Goal: Transaction & Acquisition: Purchase product/service

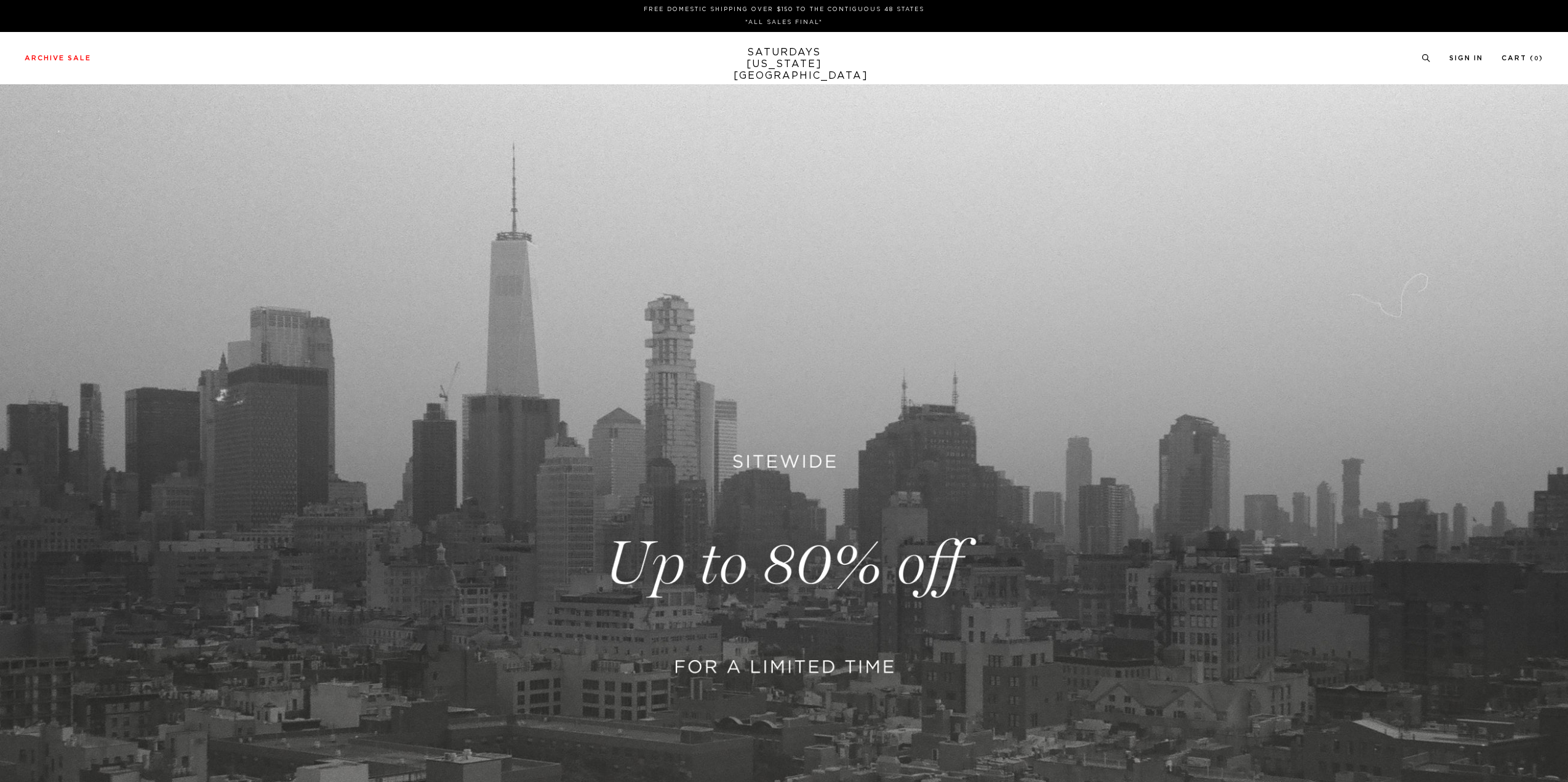
click at [811, 493] on link at bounding box center [784, 564] width 1568 height 960
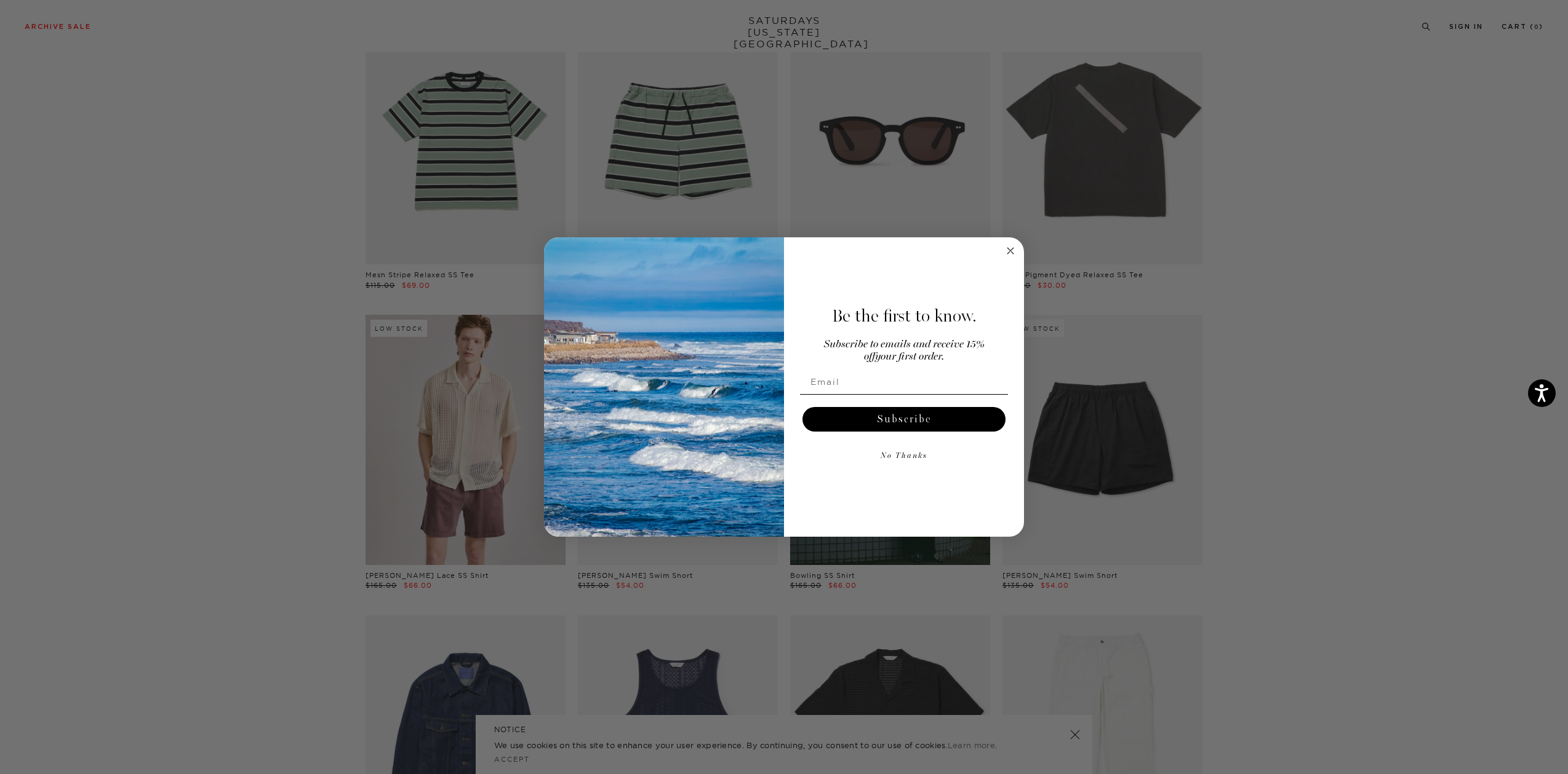
scroll to position [123, 0]
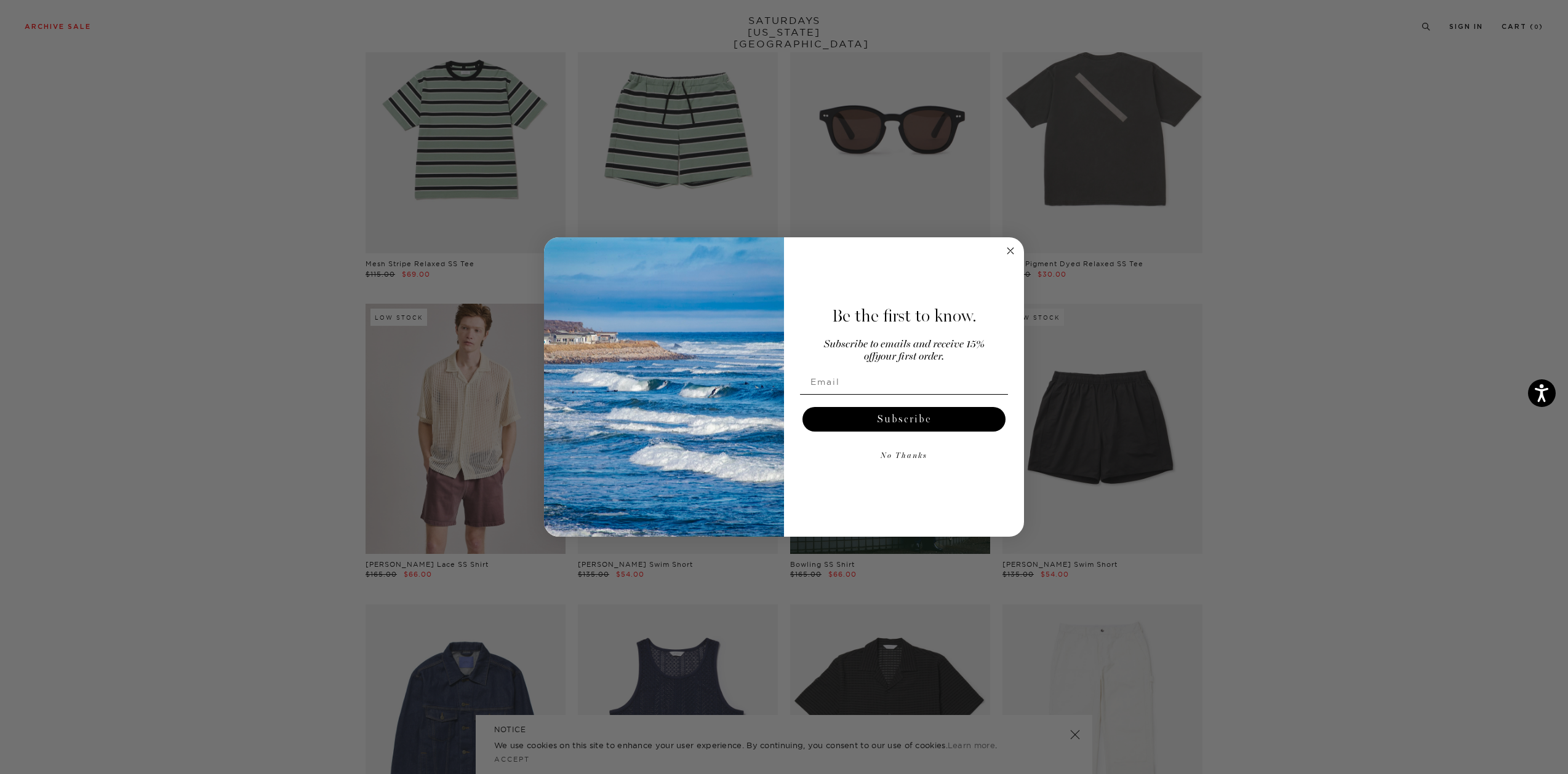
click at [1010, 250] on icon "Close dialog" at bounding box center [1010, 251] width 6 height 6
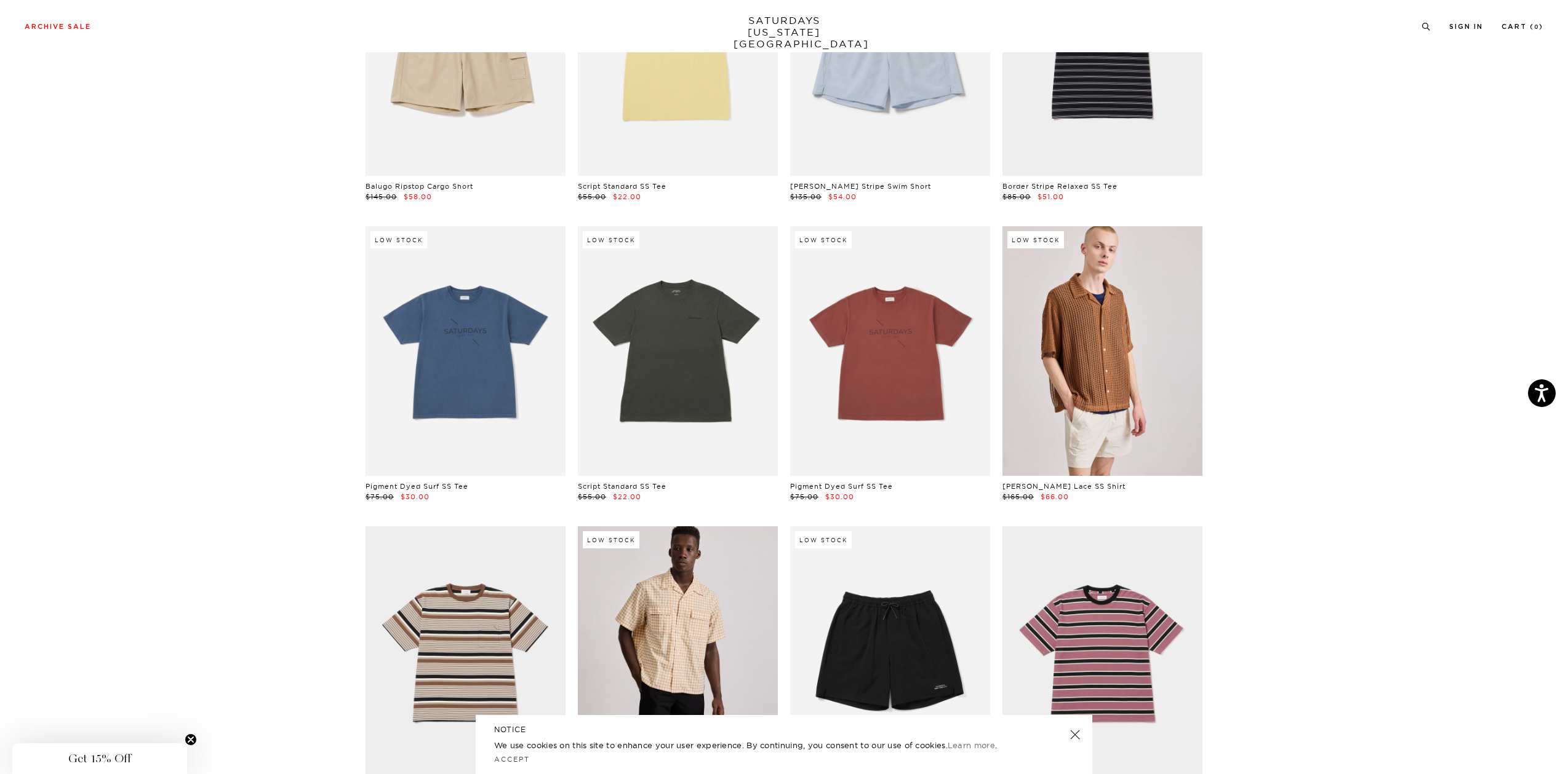
scroll to position [2338, 0]
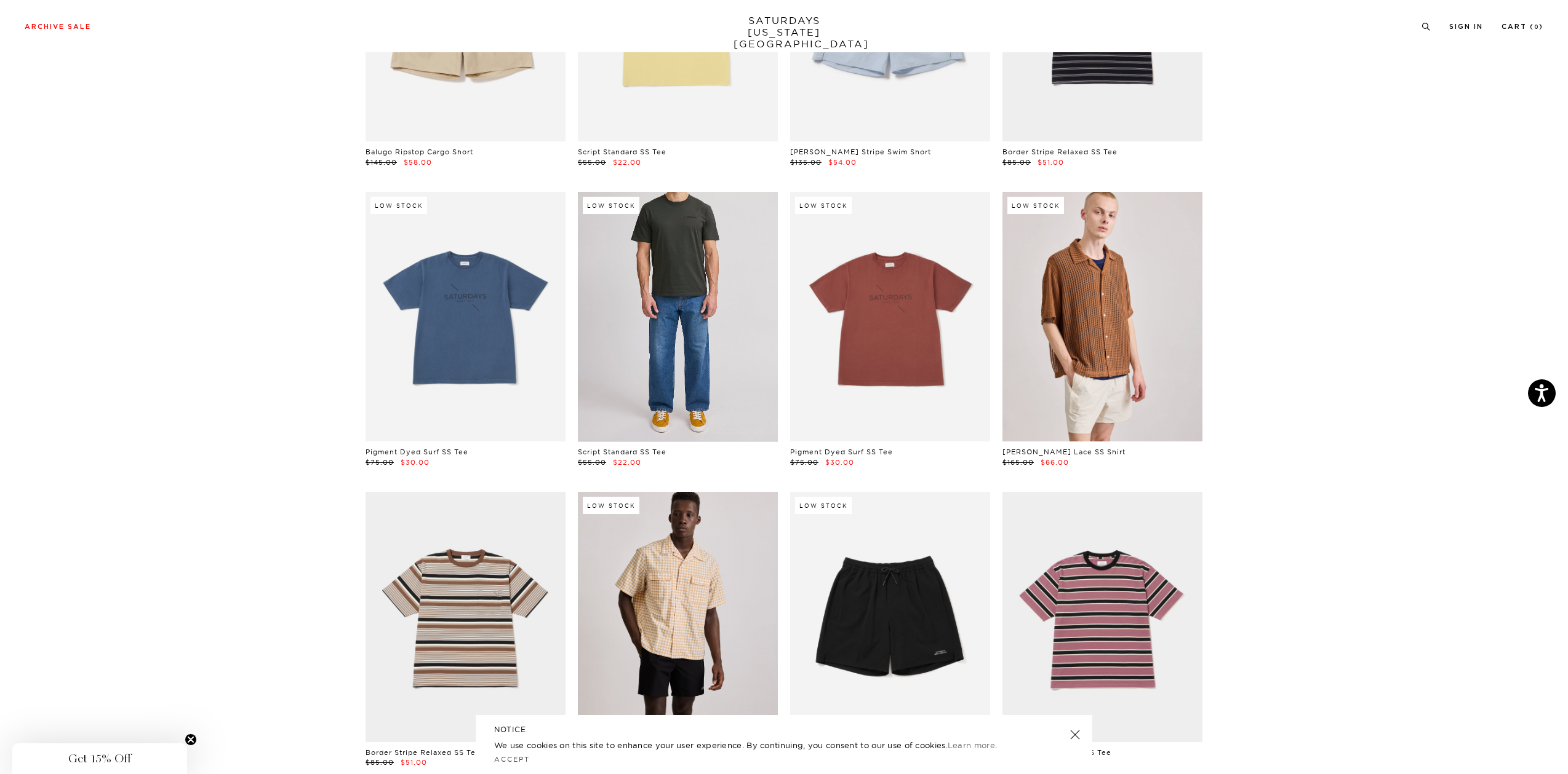
click at [692, 299] on link at bounding box center [677, 316] width 200 height 249
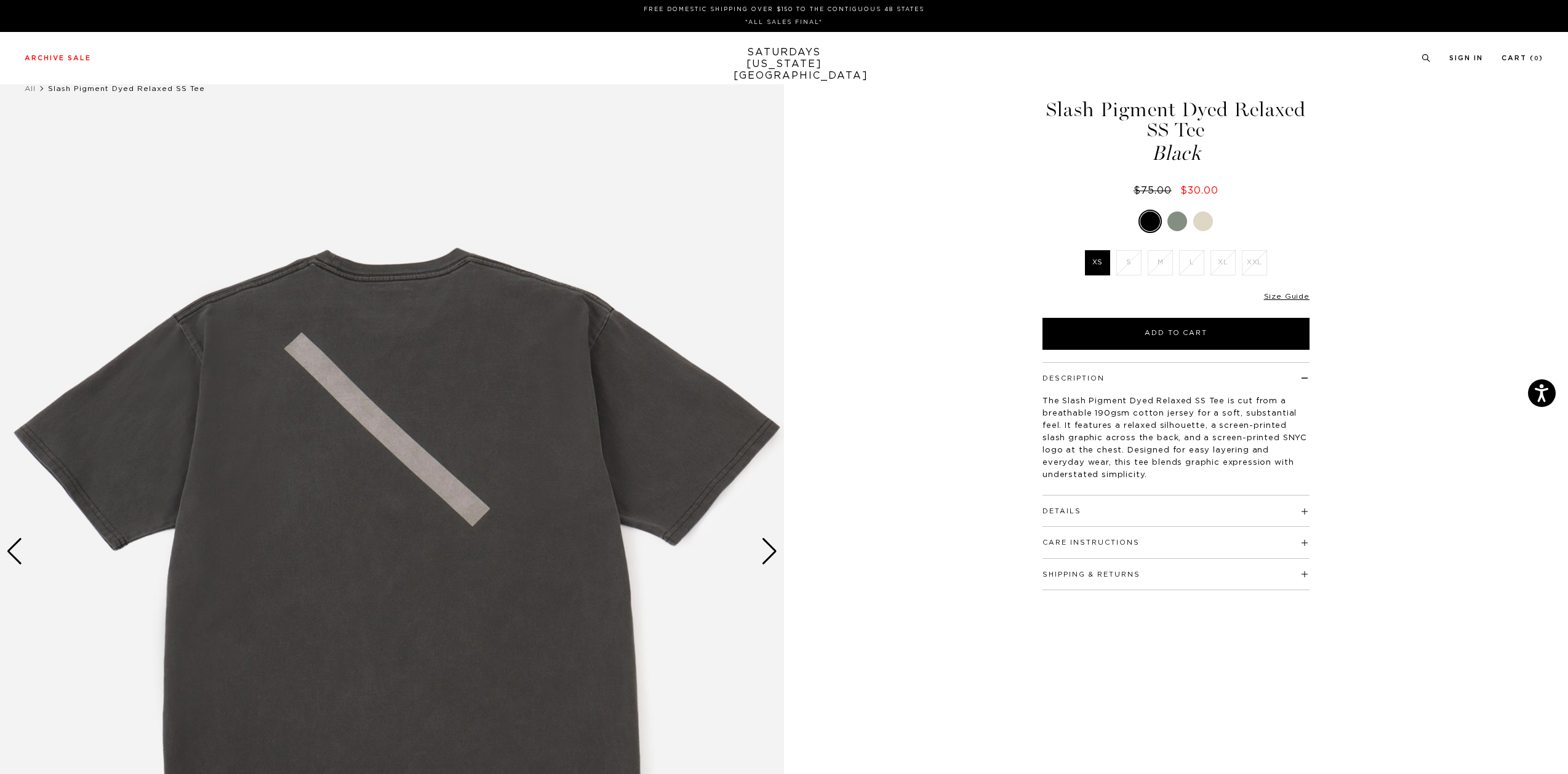
click at [1181, 221] on div at bounding box center [1177, 221] width 19 height 19
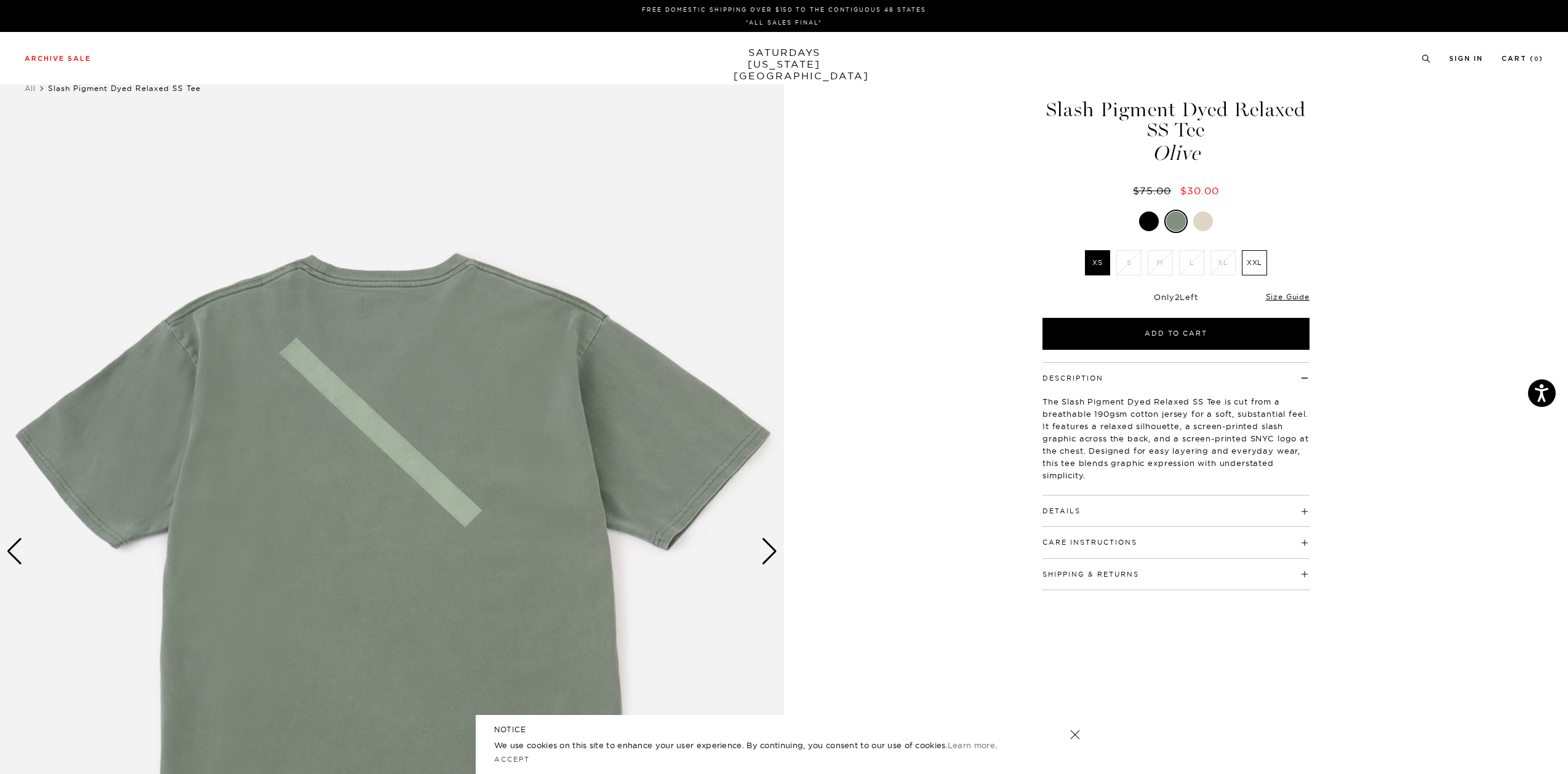
click at [1204, 222] on div at bounding box center [1203, 221] width 19 height 19
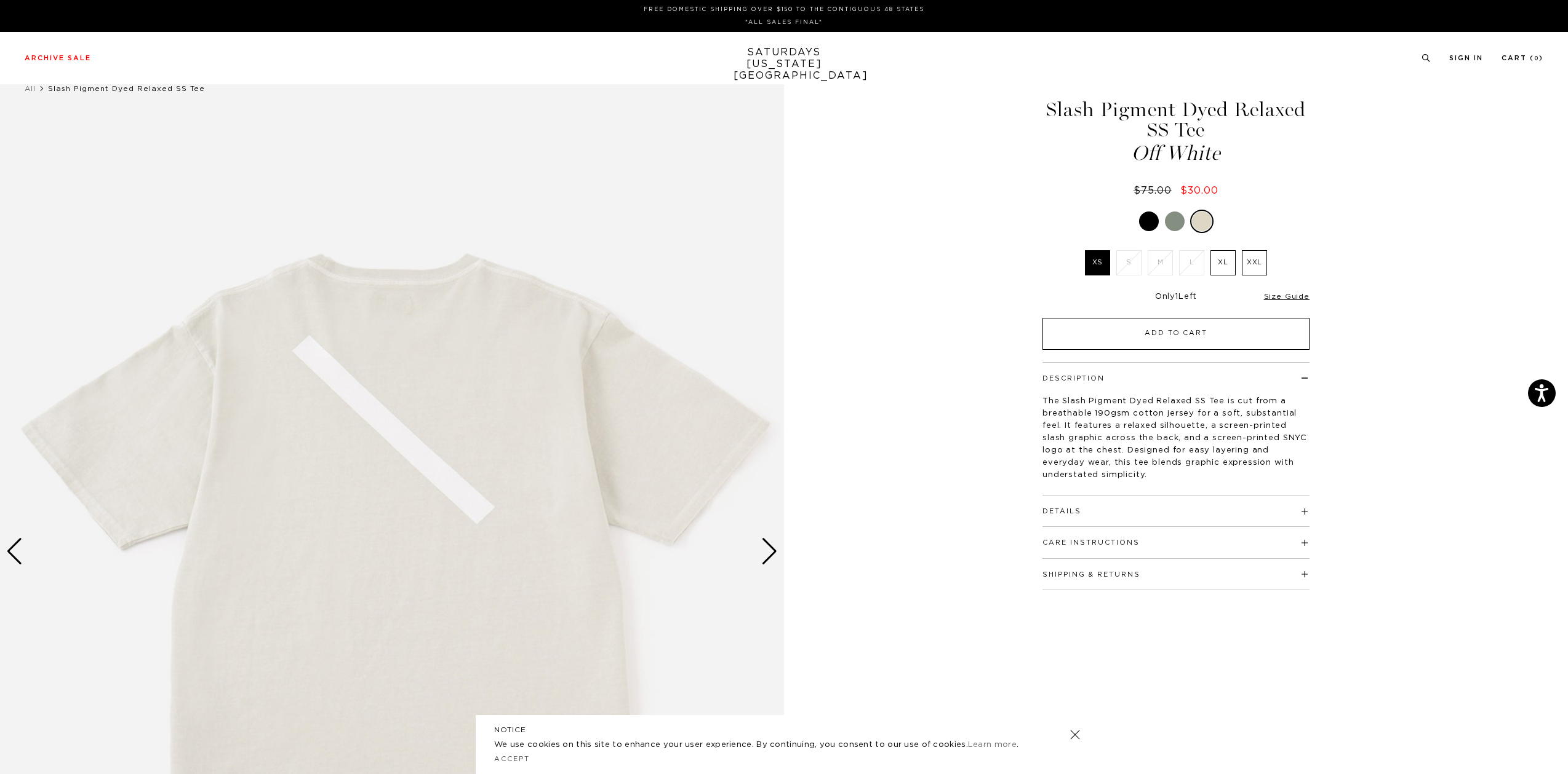
click at [1209, 340] on button "Add to Cart" at bounding box center [1175, 334] width 267 height 32
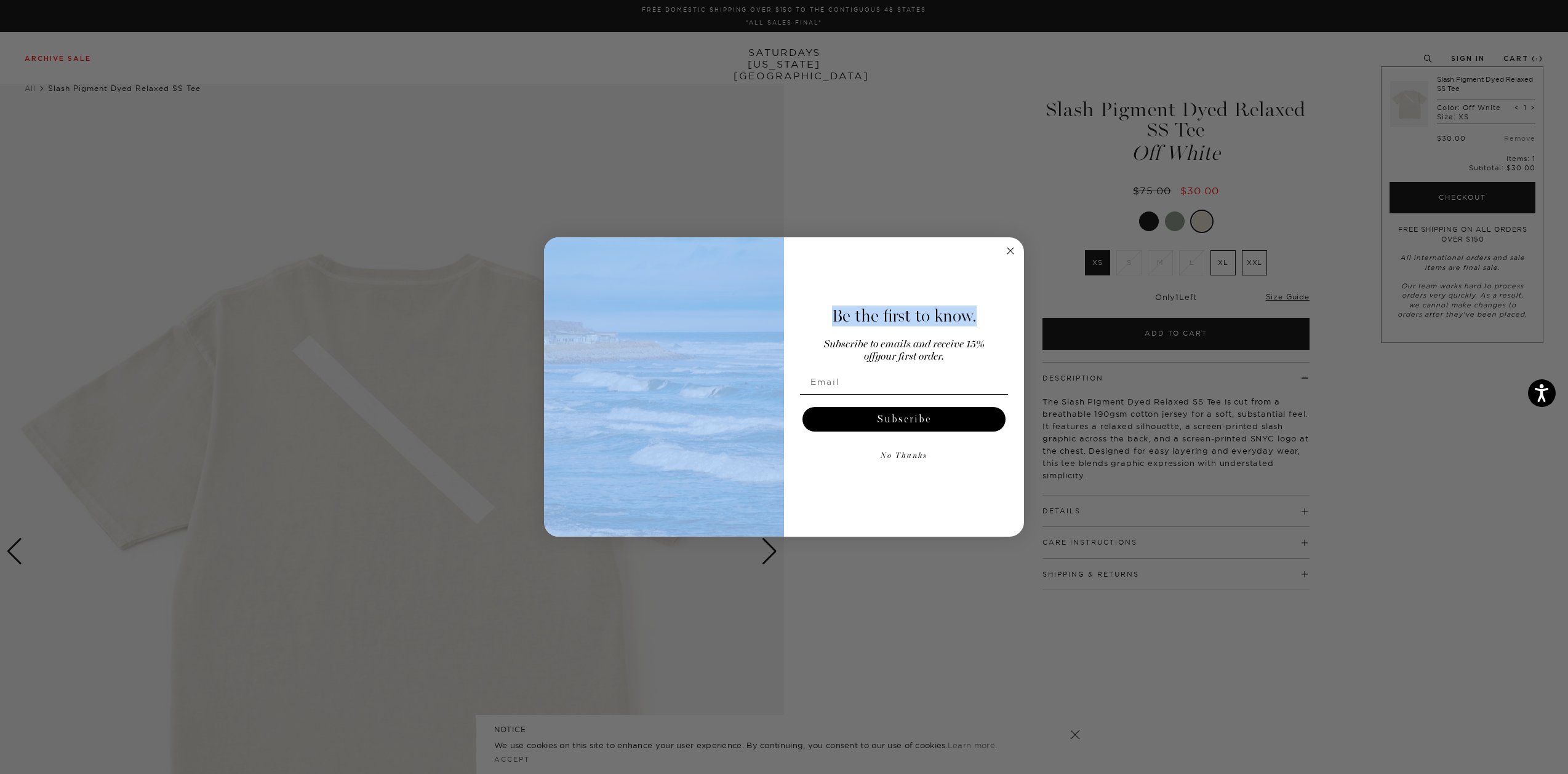
click at [1003, 252] on div "Close dialog Be the first to know. Subscribe to emails and receive 15% off your…" at bounding box center [784, 387] width 480 height 300
click at [1005, 249] on circle "Close dialog" at bounding box center [1010, 250] width 15 height 15
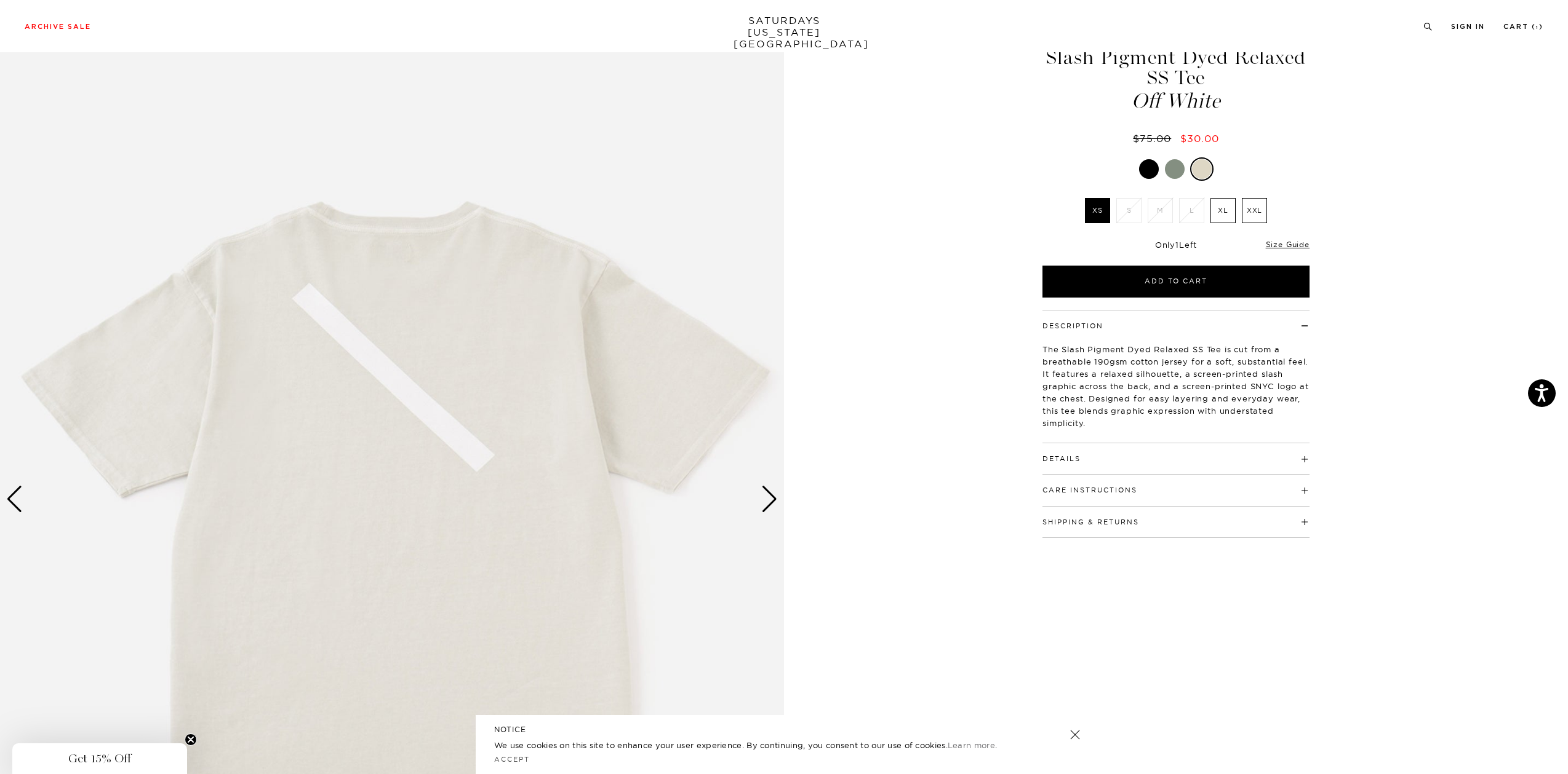
scroll to position [184, 0]
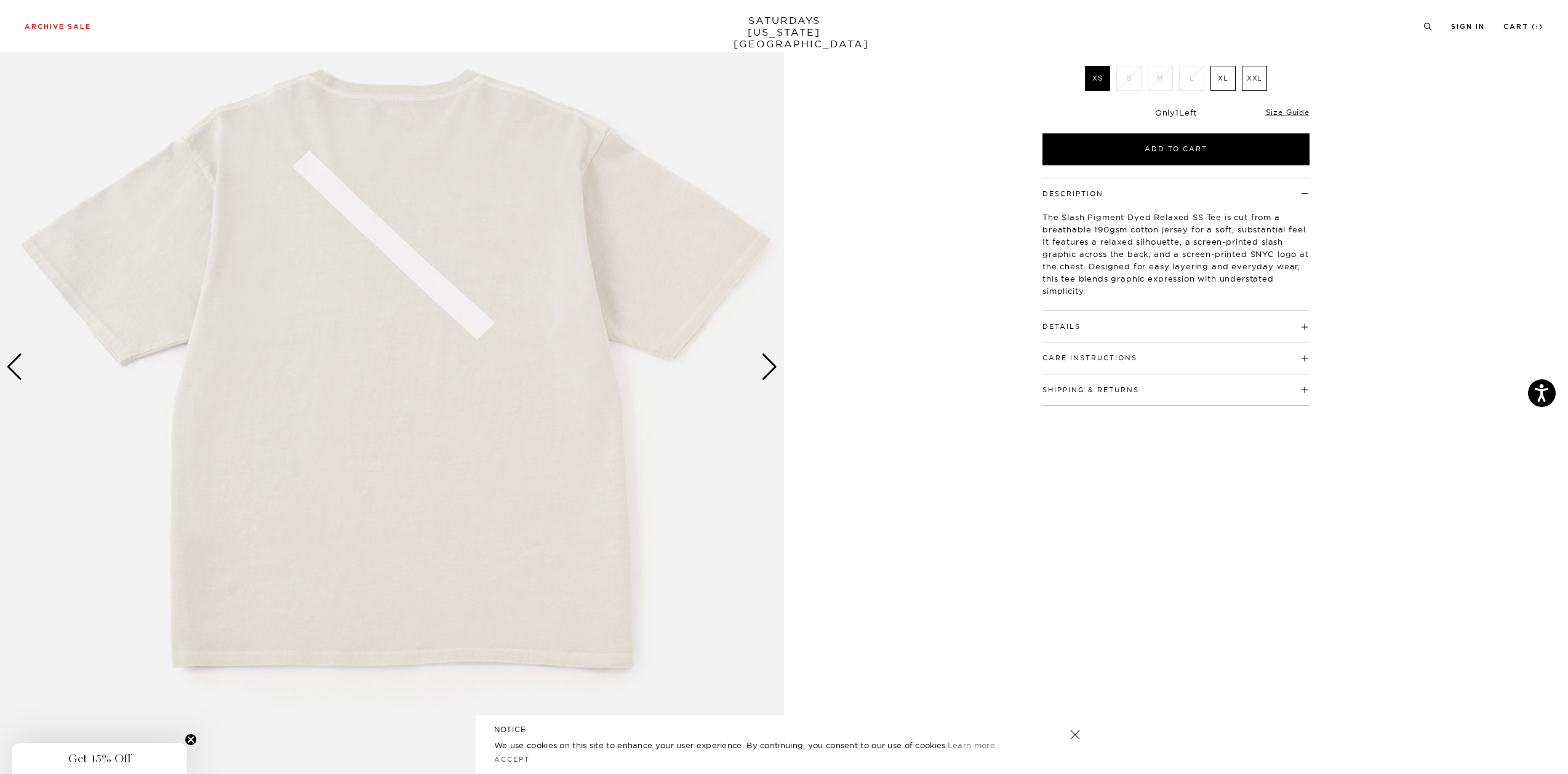
click at [765, 364] on div "Next slide" at bounding box center [768, 368] width 16 height 27
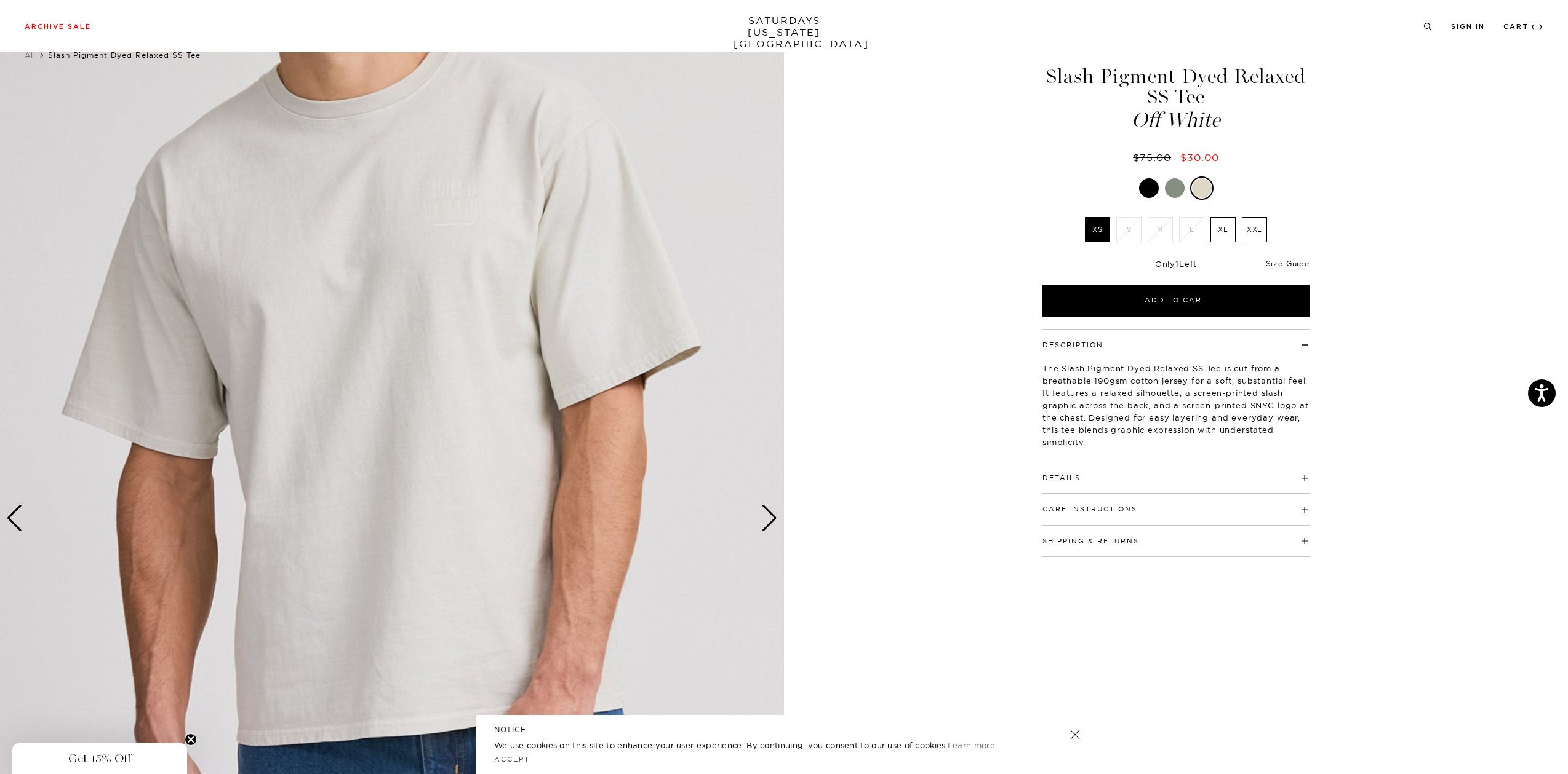
scroll to position [61, 0]
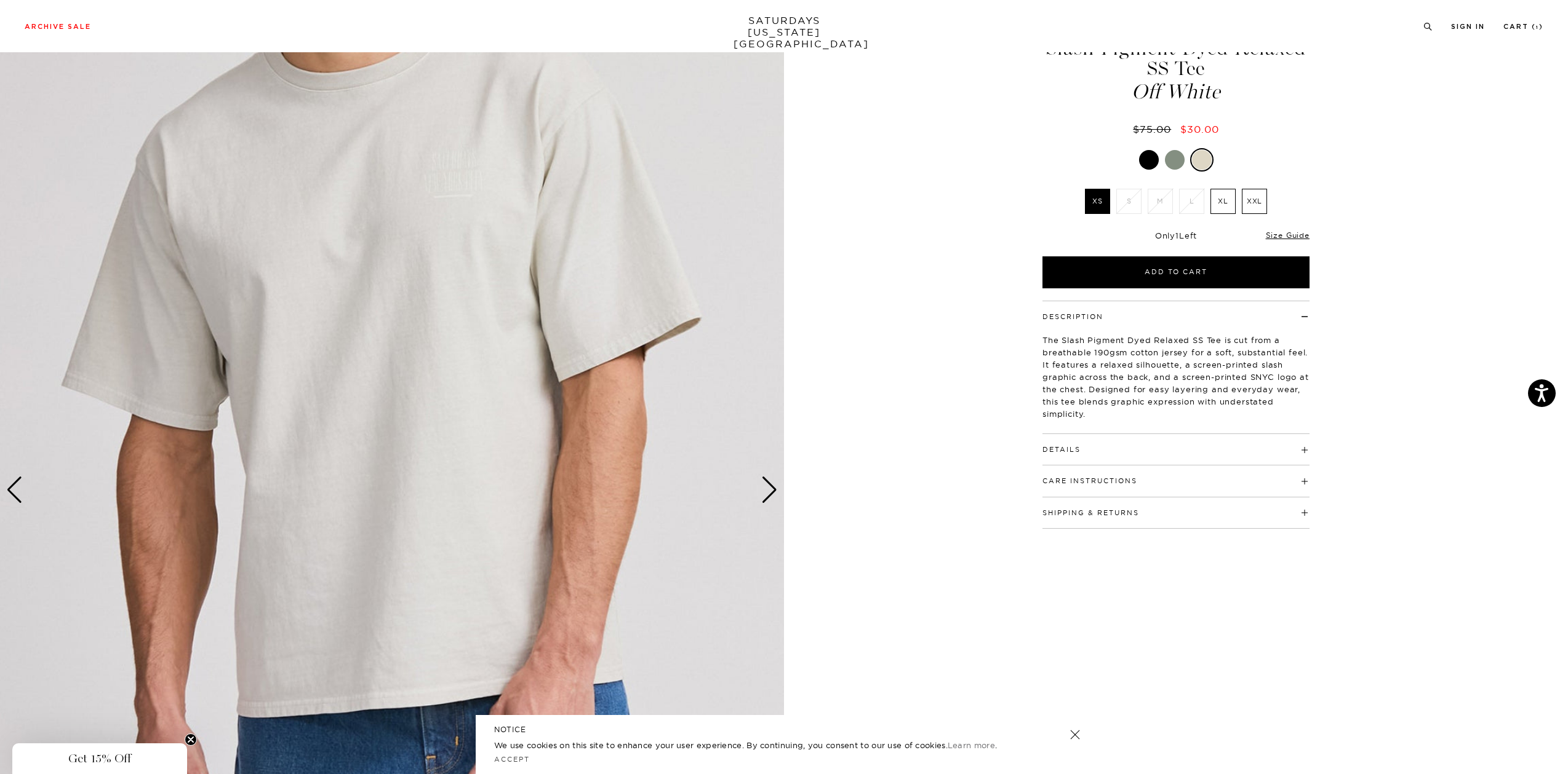
click at [776, 484] on div "Next slide" at bounding box center [768, 490] width 16 height 27
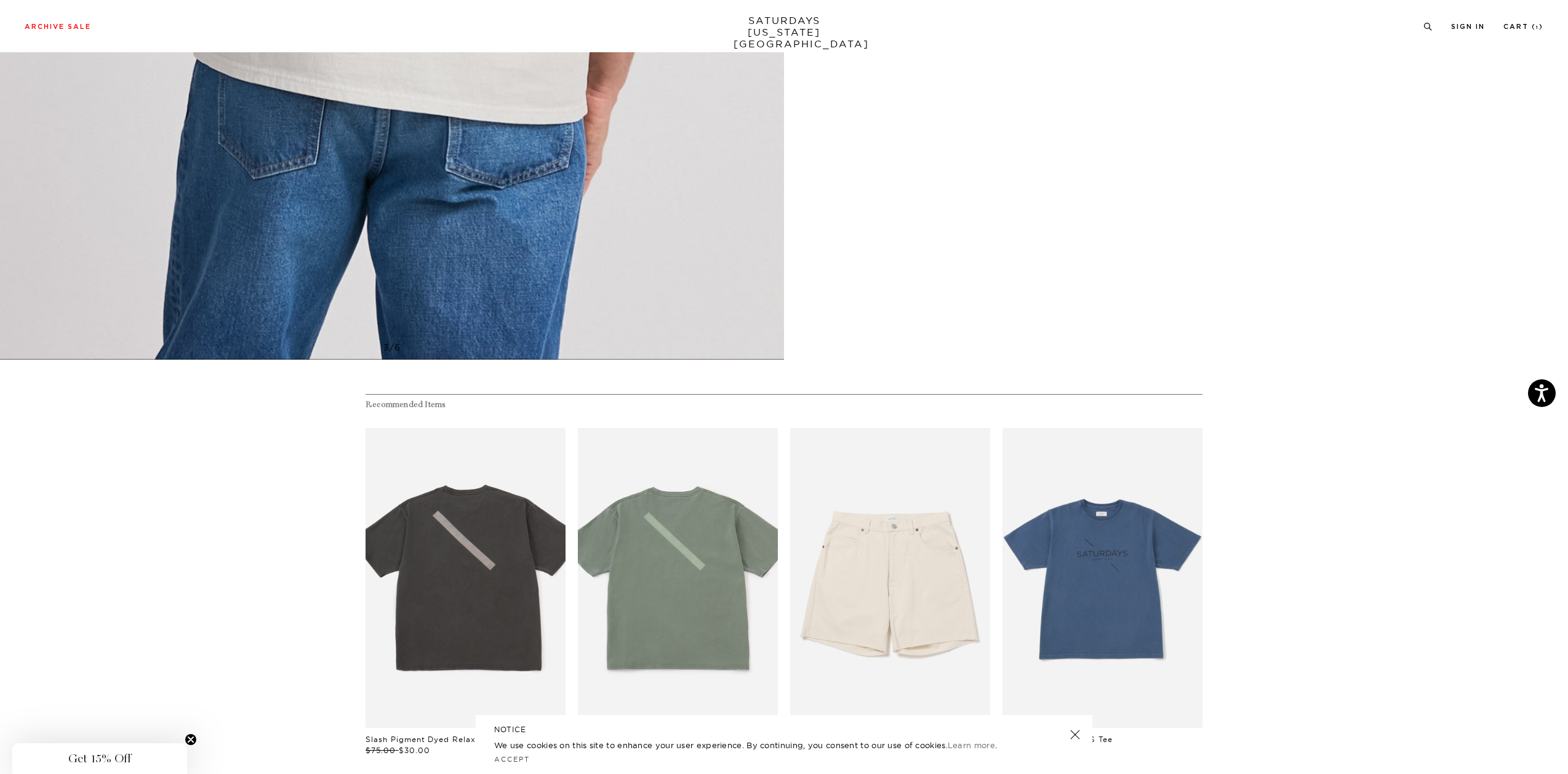
scroll to position [899, 0]
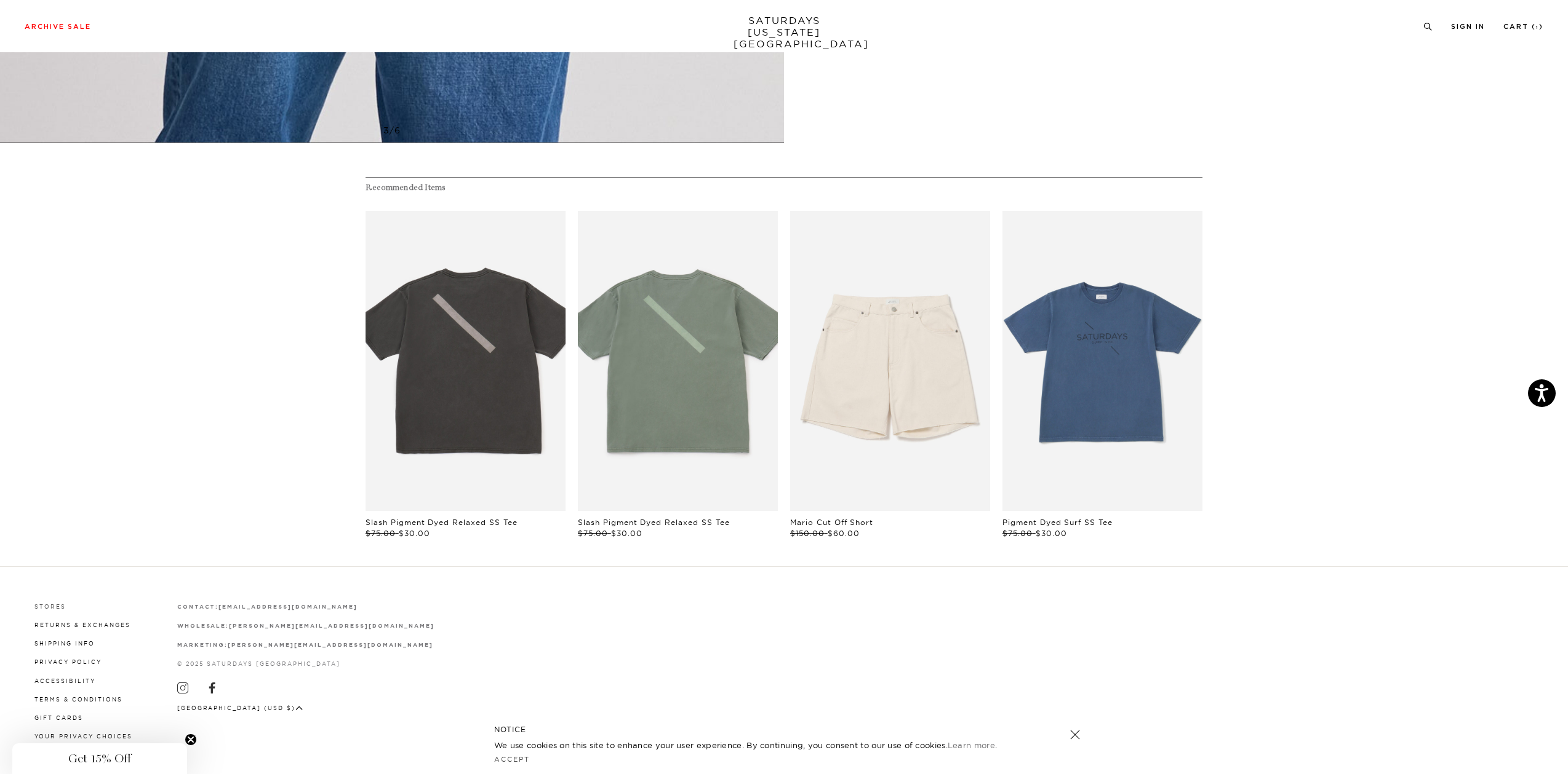
click at [50, 604] on link "Stores" at bounding box center [50, 606] width 31 height 7
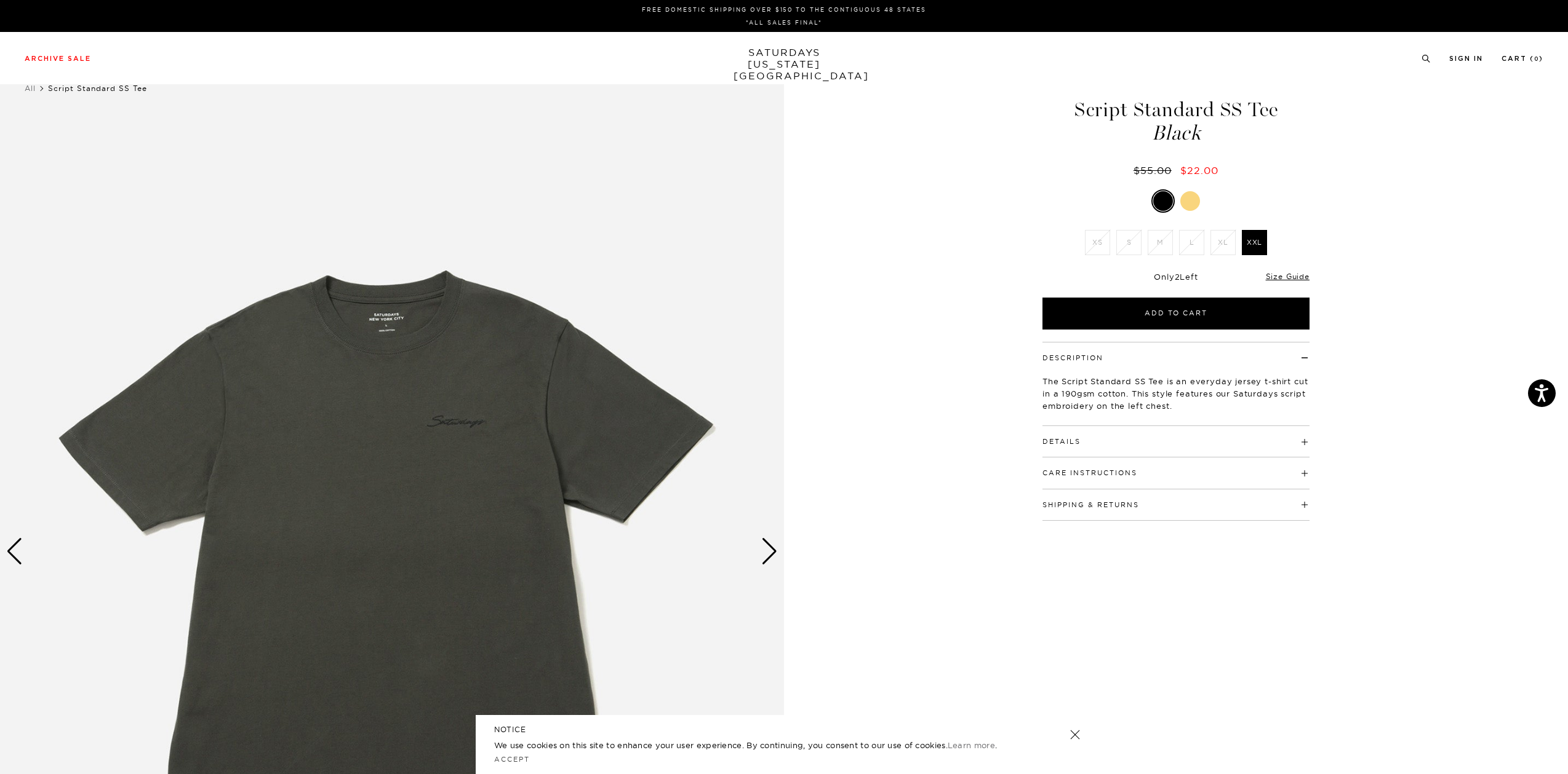
click at [769, 539] on div "Next slide" at bounding box center [768, 552] width 16 height 27
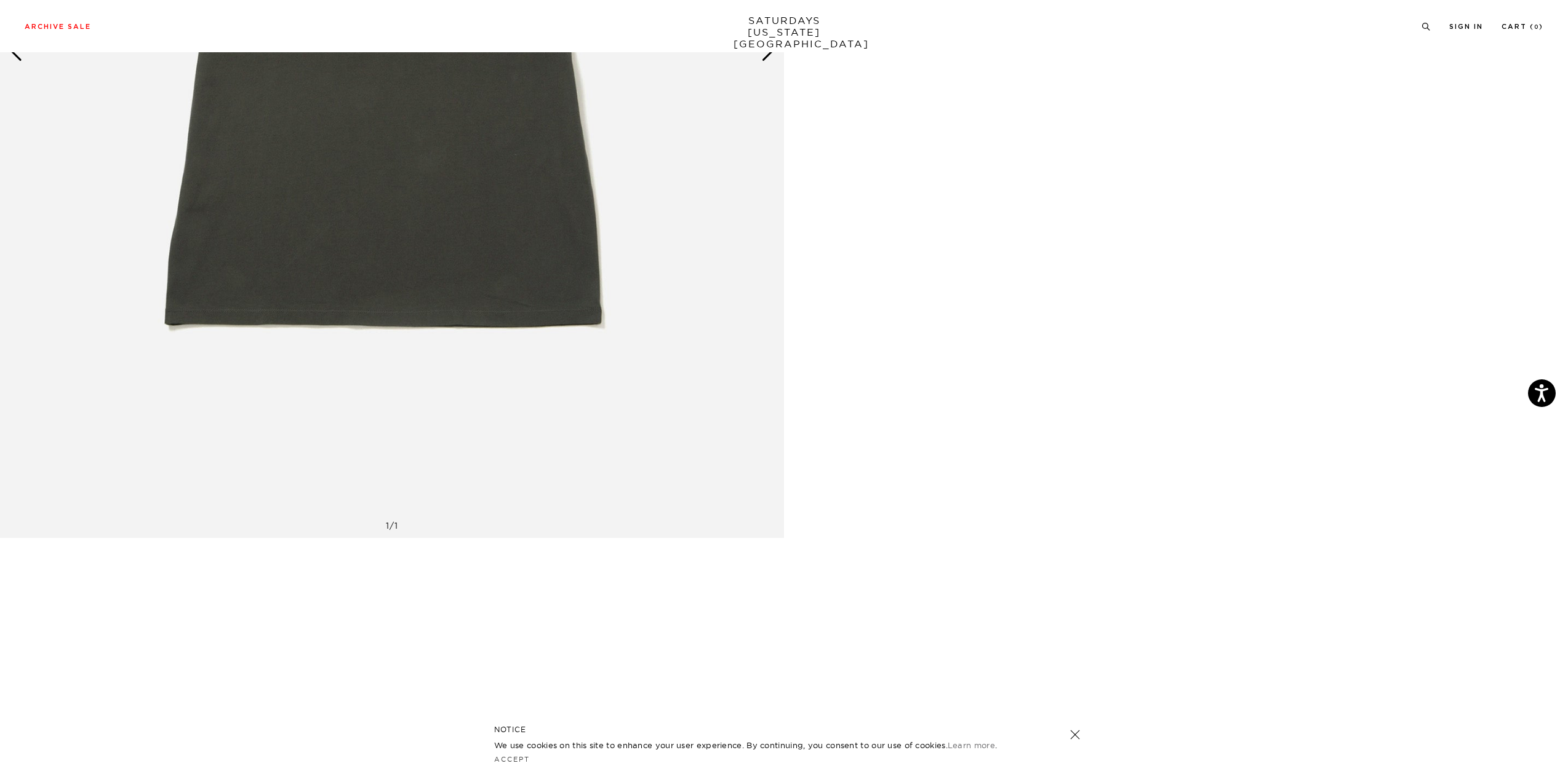
scroll to position [677, 0]
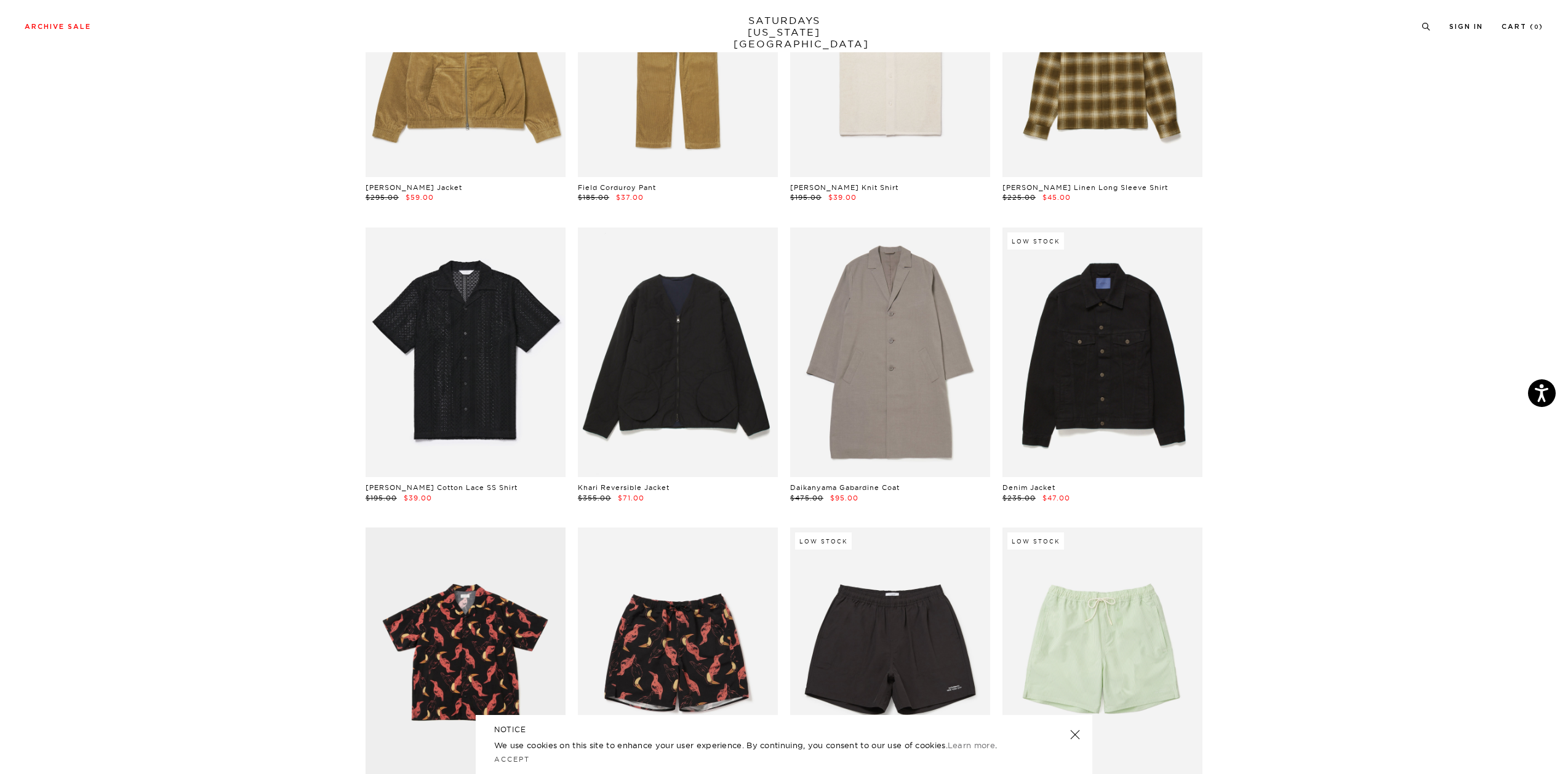
scroll to position [3875, 0]
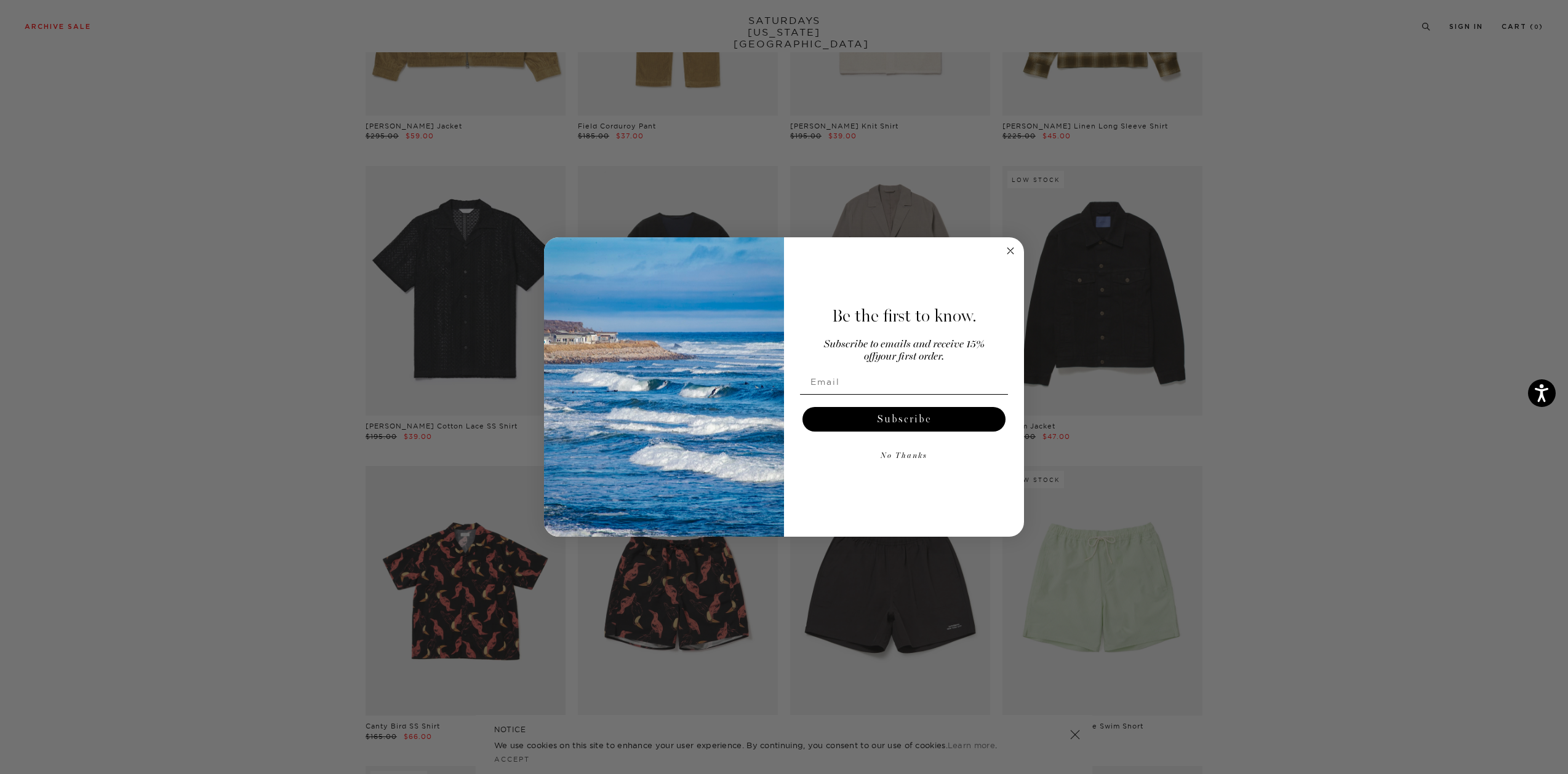
click at [1008, 253] on icon "Close dialog" at bounding box center [1010, 251] width 6 height 6
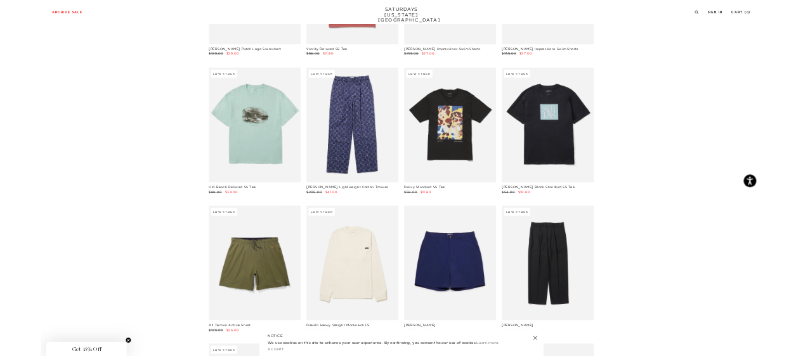
scroll to position [5327, 0]
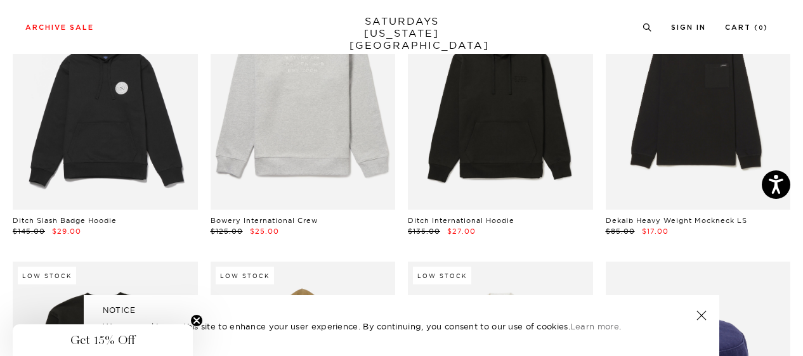
scroll to position [5580, 0]
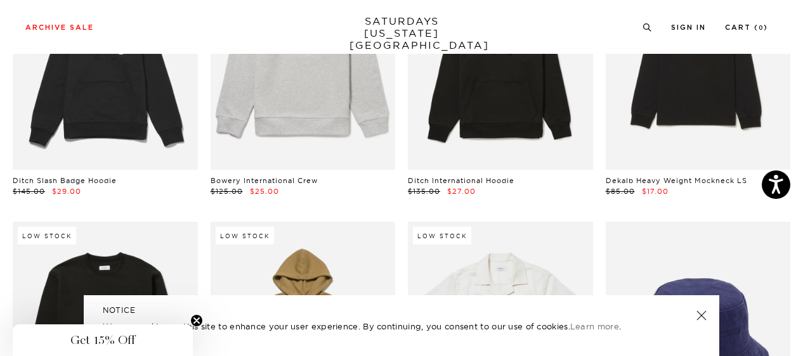
click at [701, 318] on link at bounding box center [701, 316] width 18 height 18
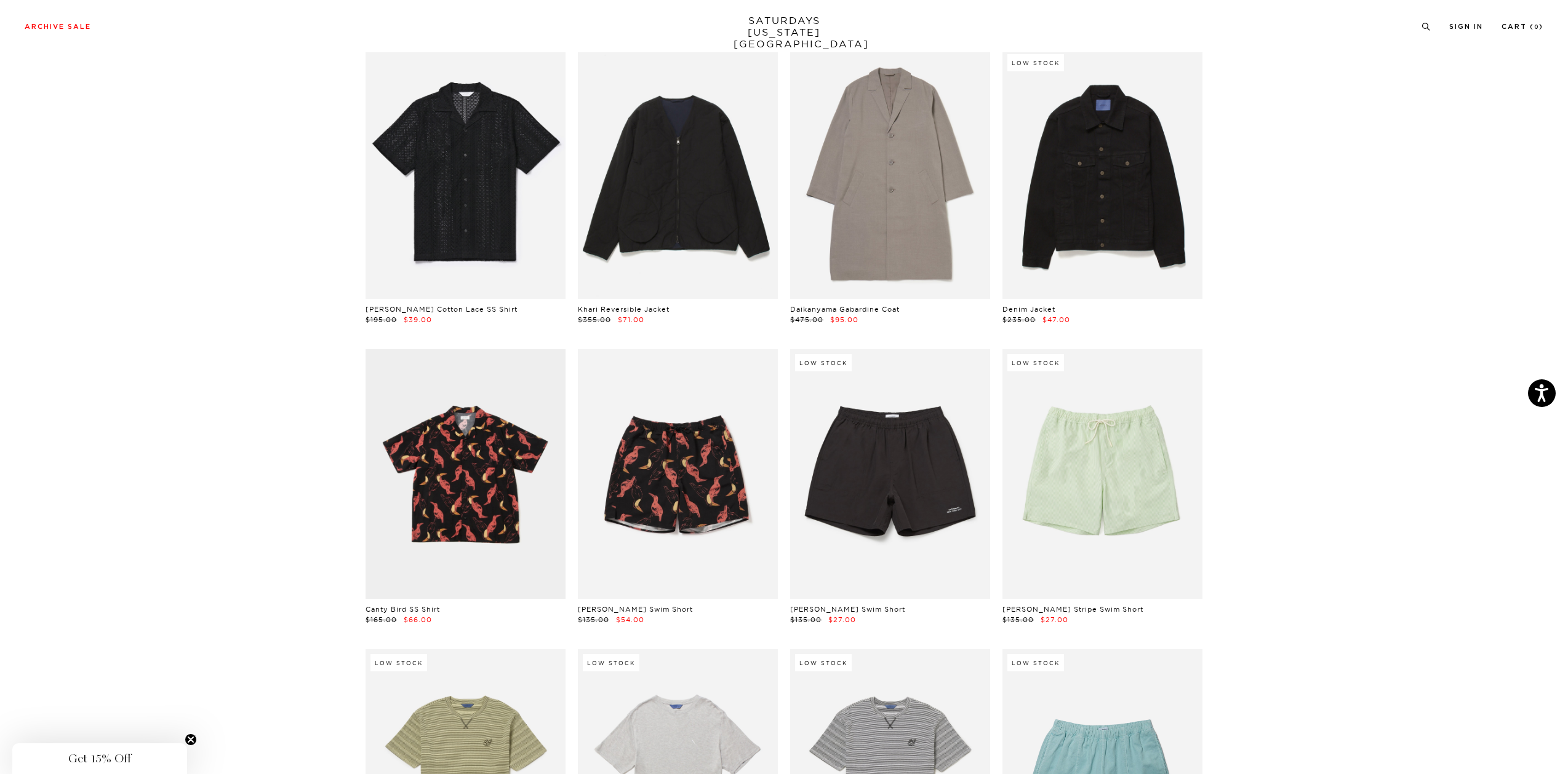
scroll to position [3989, 0]
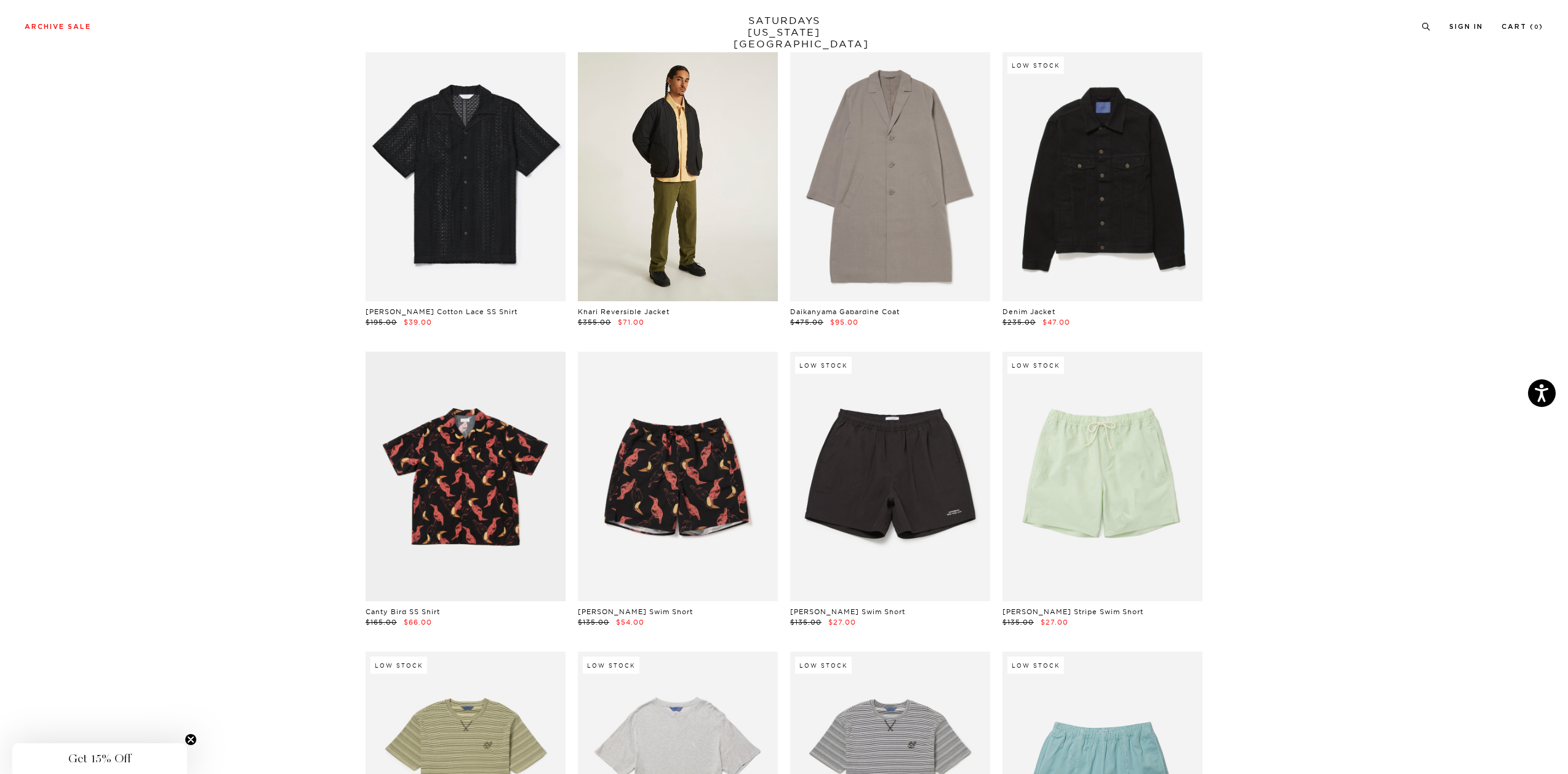
click at [648, 176] on link at bounding box center [677, 176] width 200 height 249
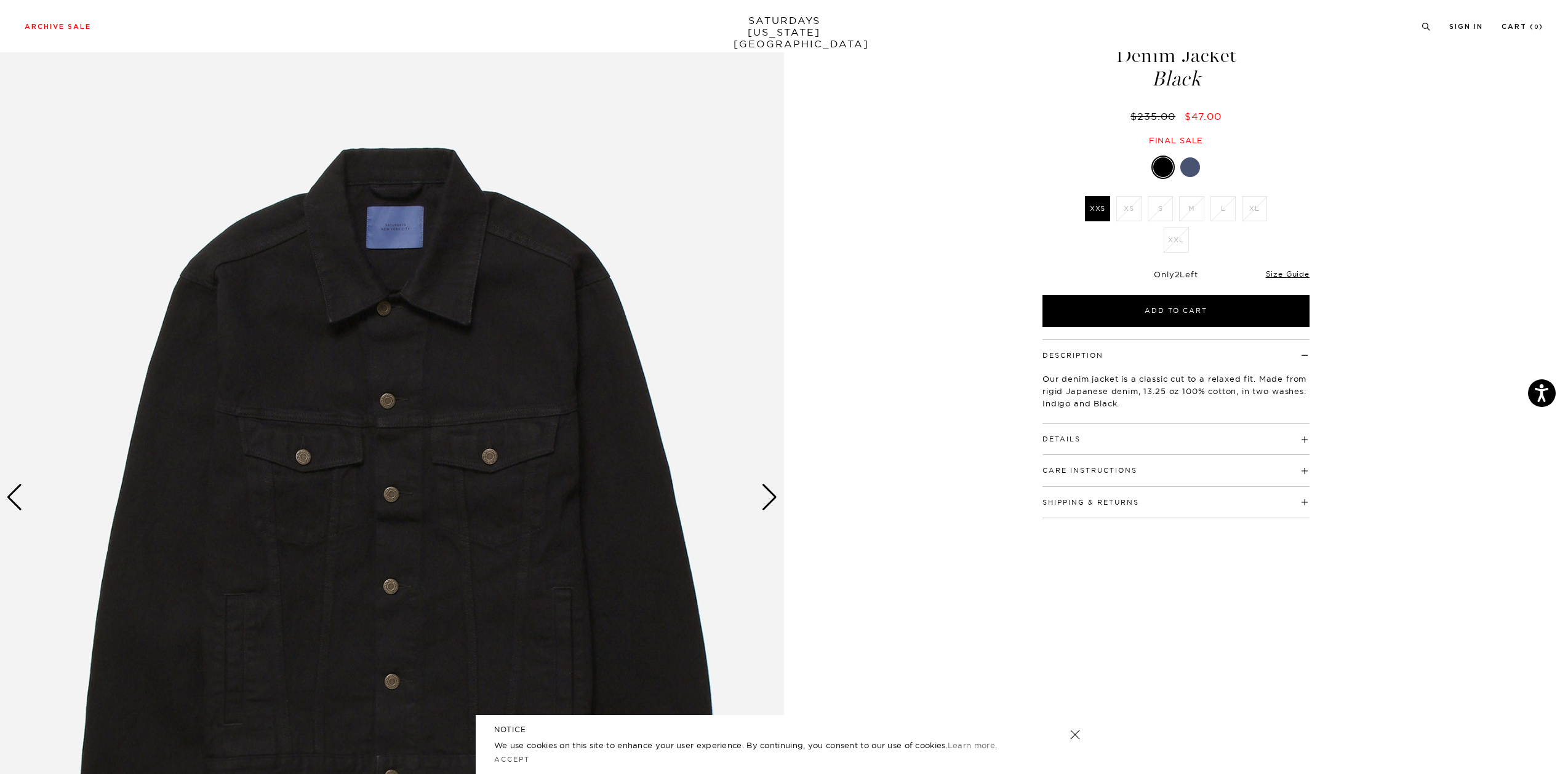
scroll to position [61, 0]
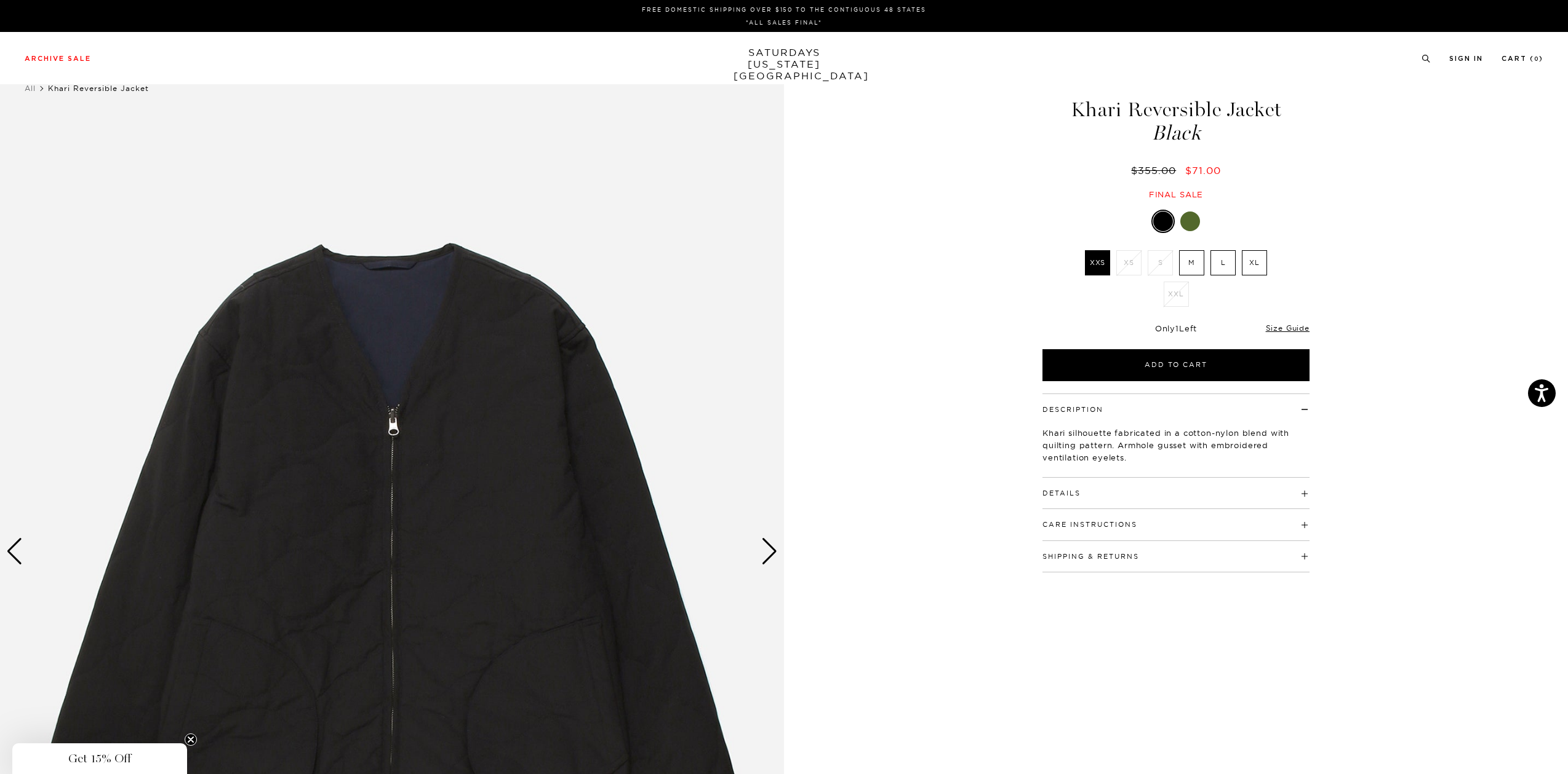
click at [774, 547] on div "Next slide" at bounding box center [768, 552] width 16 height 27
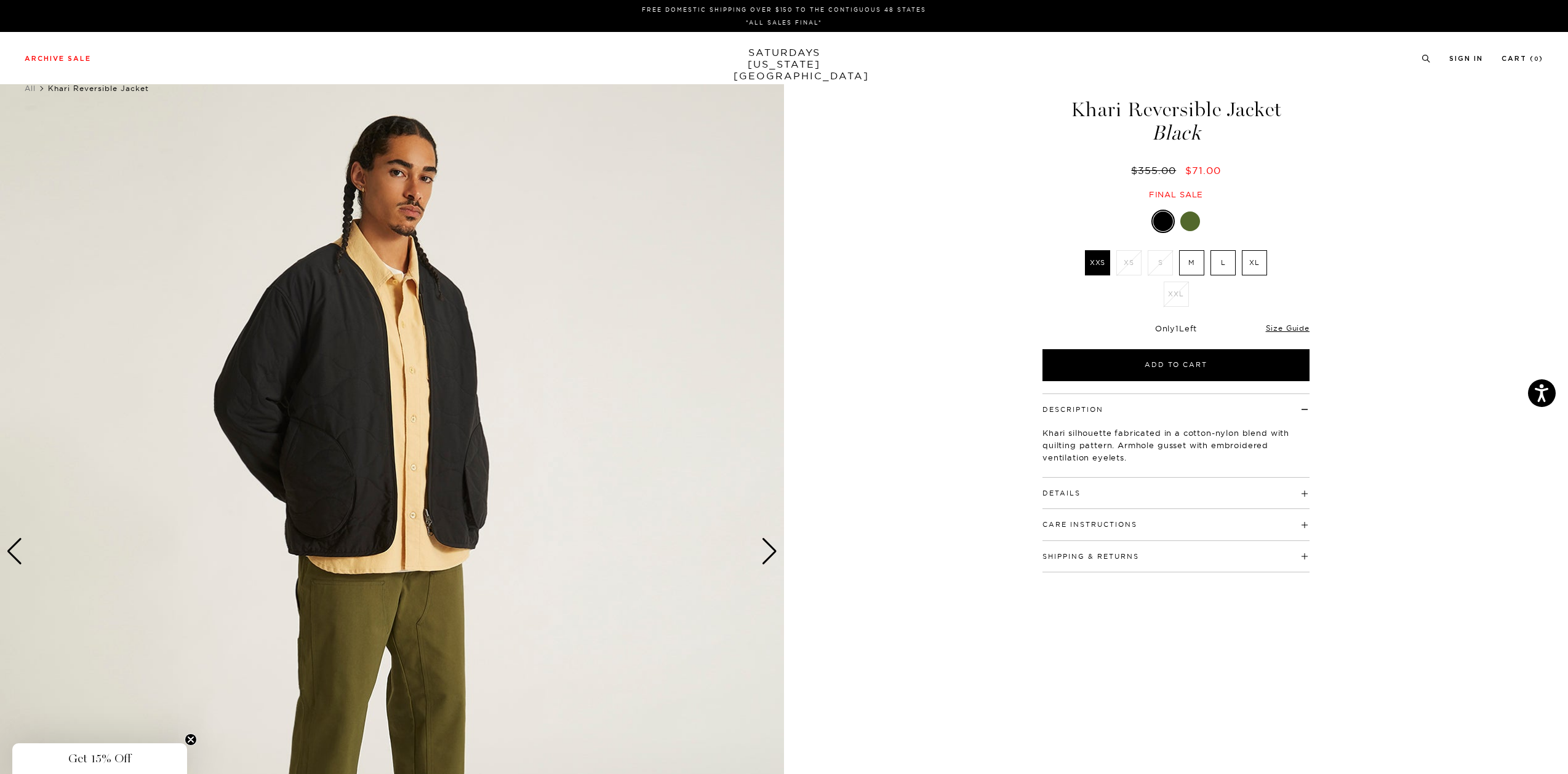
click at [774, 547] on div "Next slide" at bounding box center [768, 552] width 16 height 27
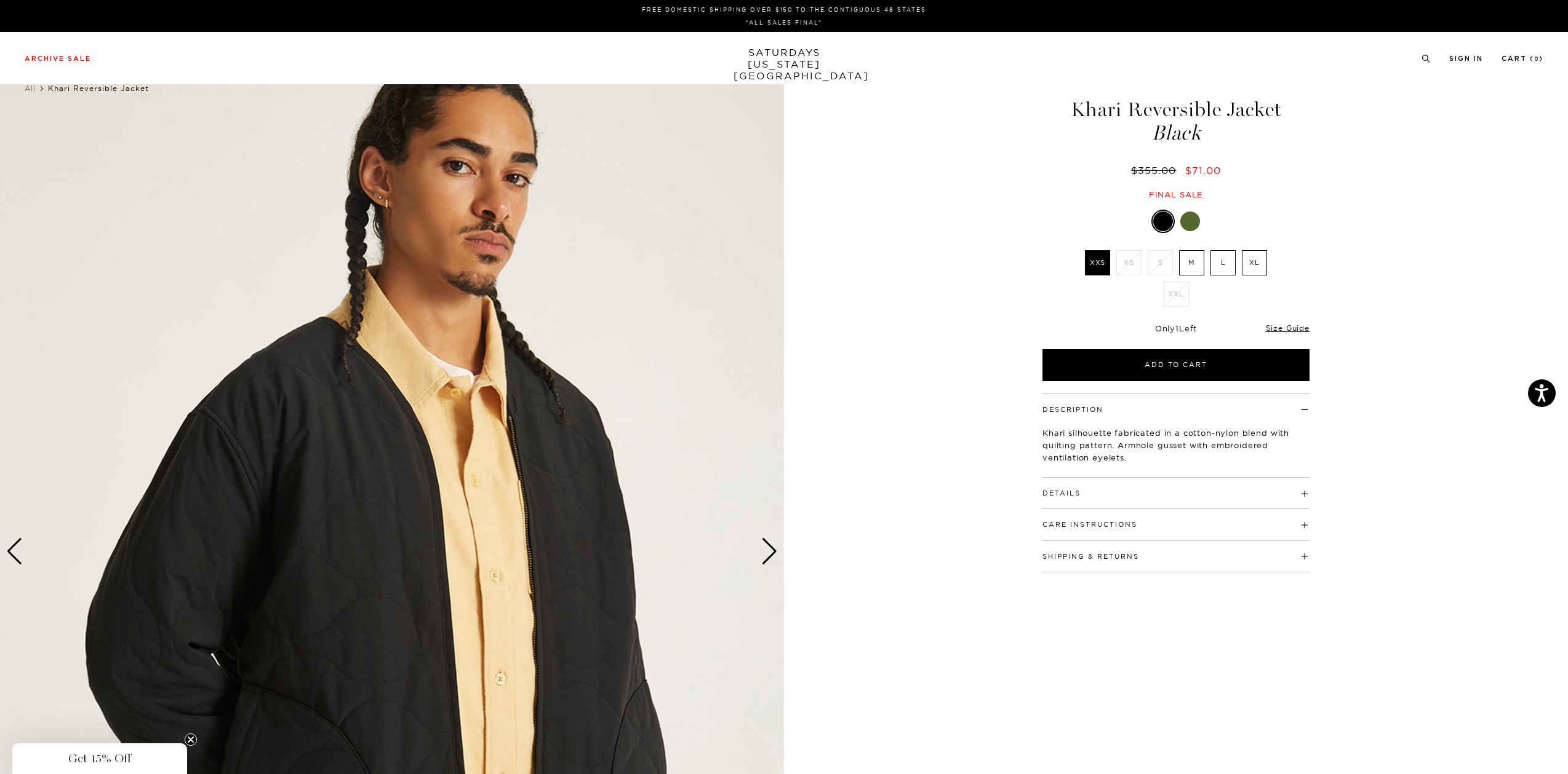
click at [774, 547] on div "Next slide" at bounding box center [768, 552] width 16 height 27
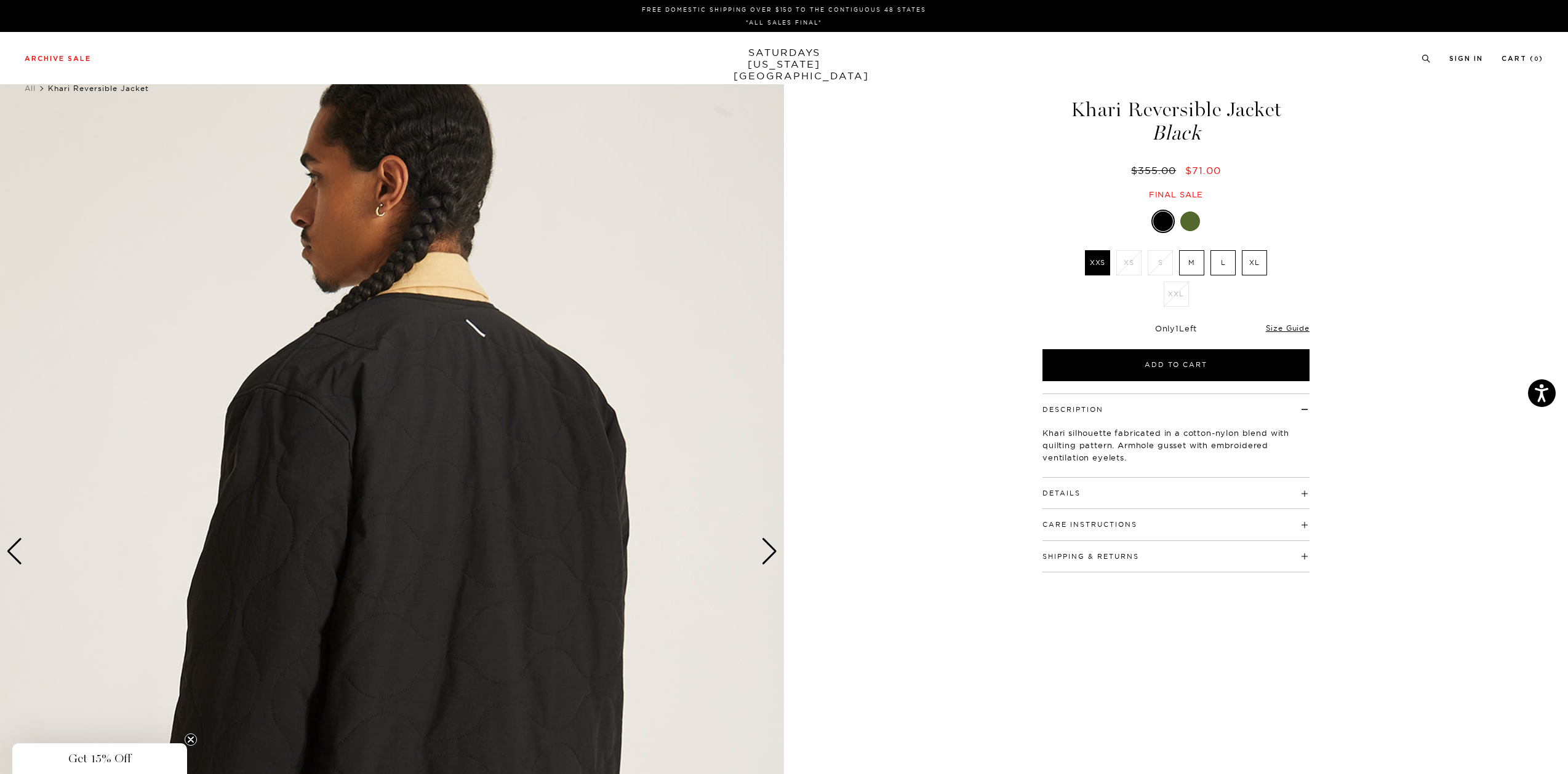
click at [774, 547] on div "Next slide" at bounding box center [768, 552] width 16 height 27
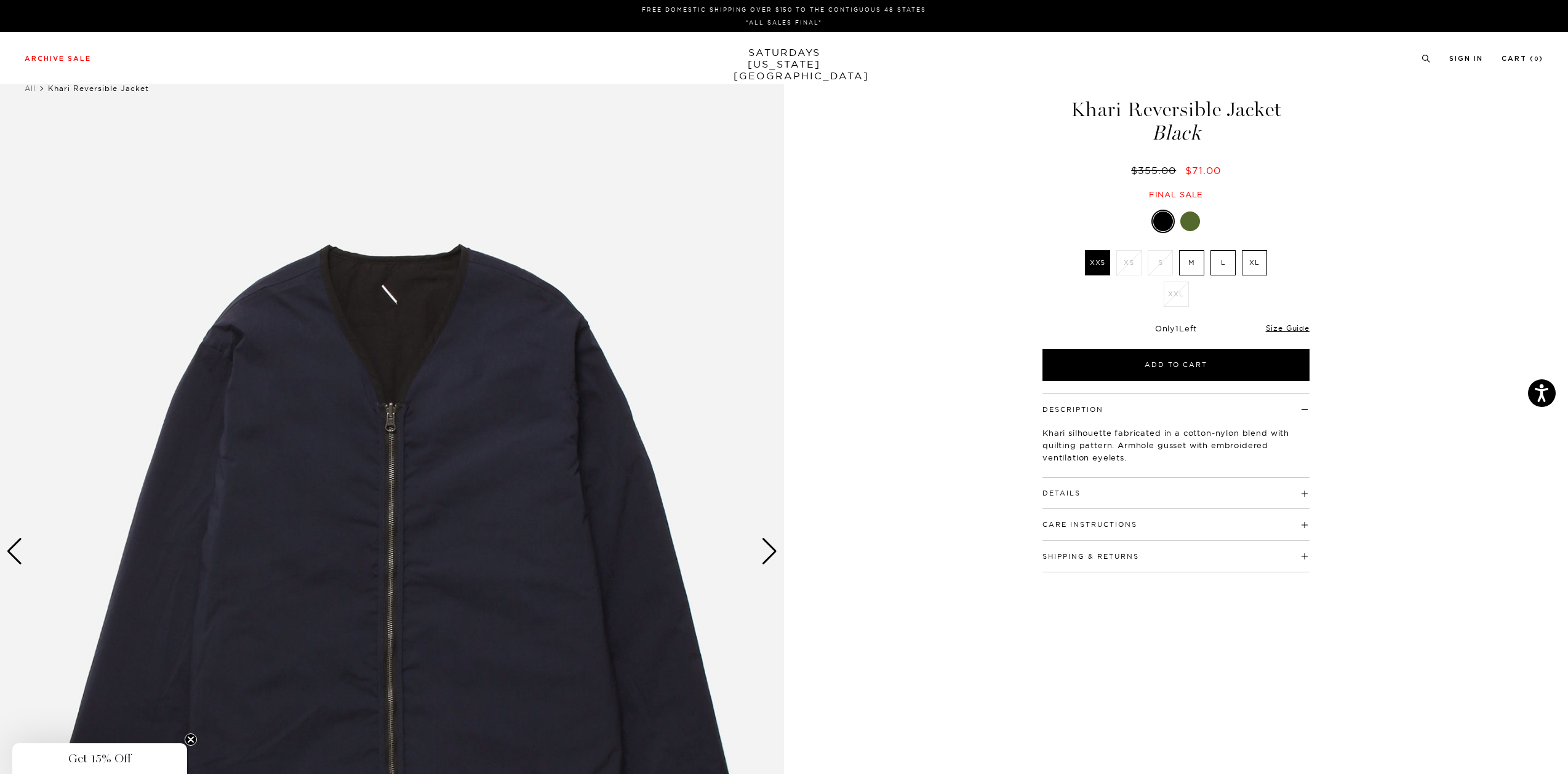
click at [774, 547] on div "Next slide" at bounding box center [768, 552] width 16 height 27
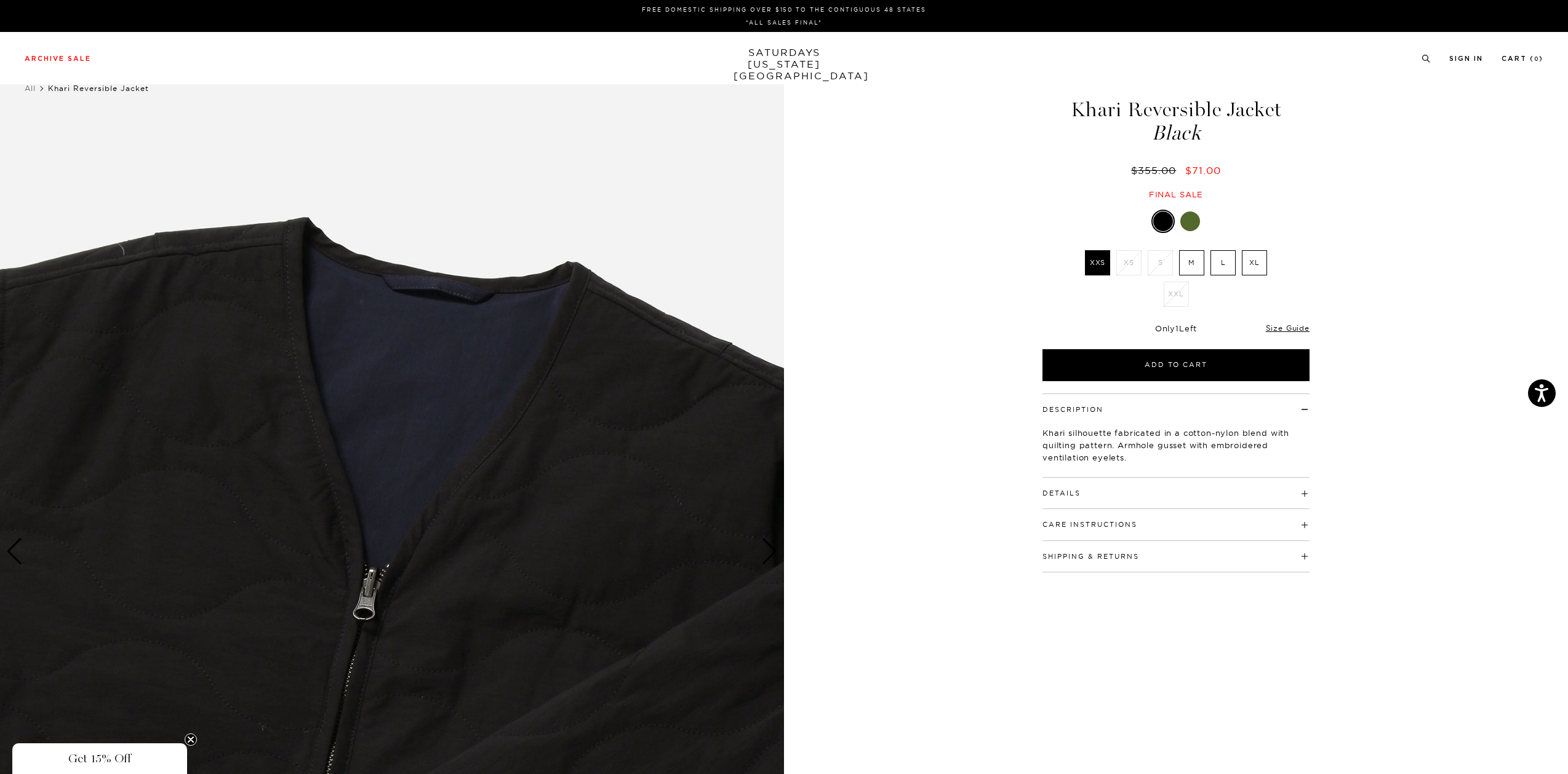
click at [774, 547] on div "Next slide" at bounding box center [768, 552] width 16 height 27
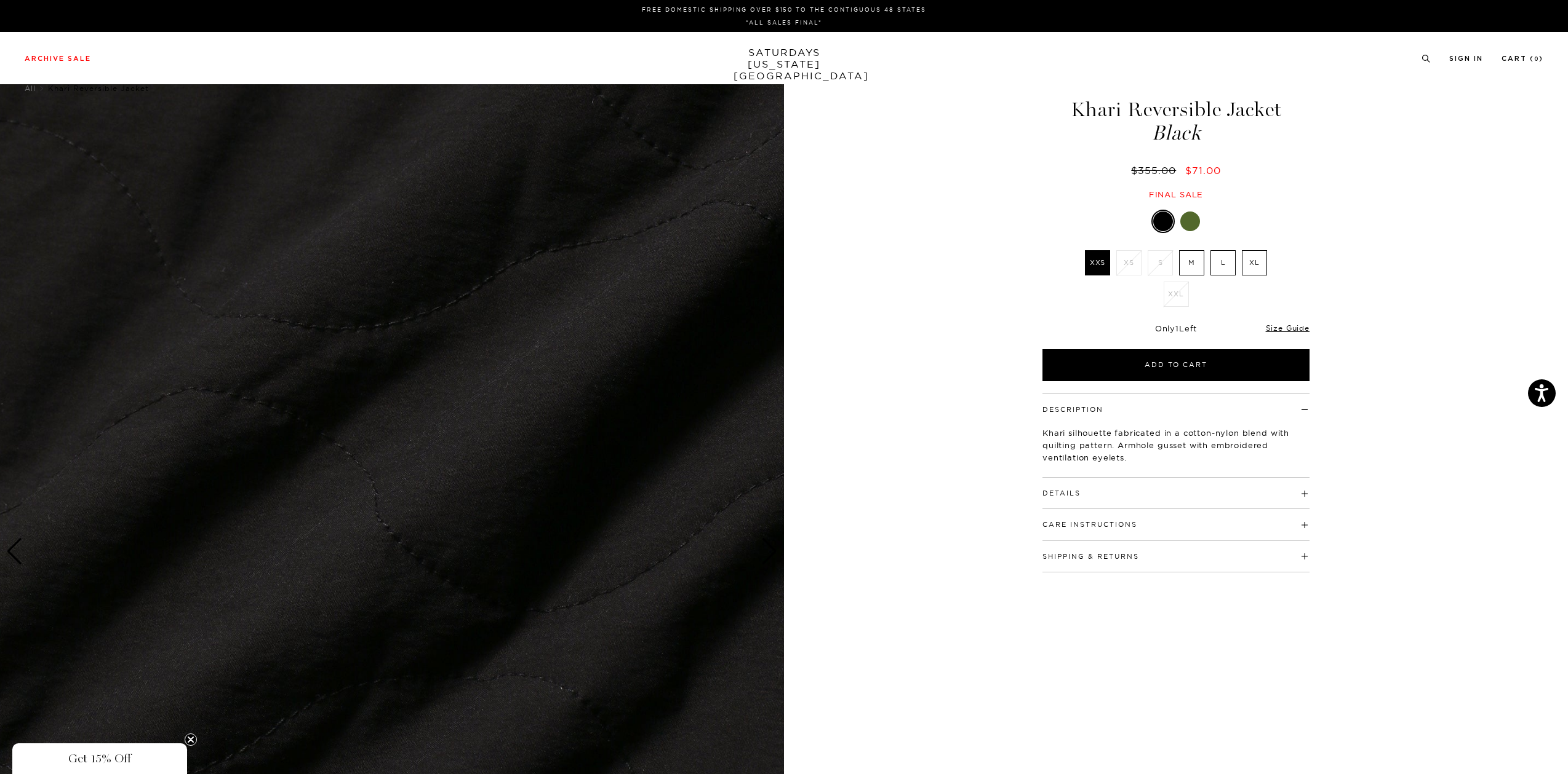
click at [774, 547] on div "Next slide" at bounding box center [768, 552] width 16 height 27
